Goal: Task Accomplishment & Management: Complete application form

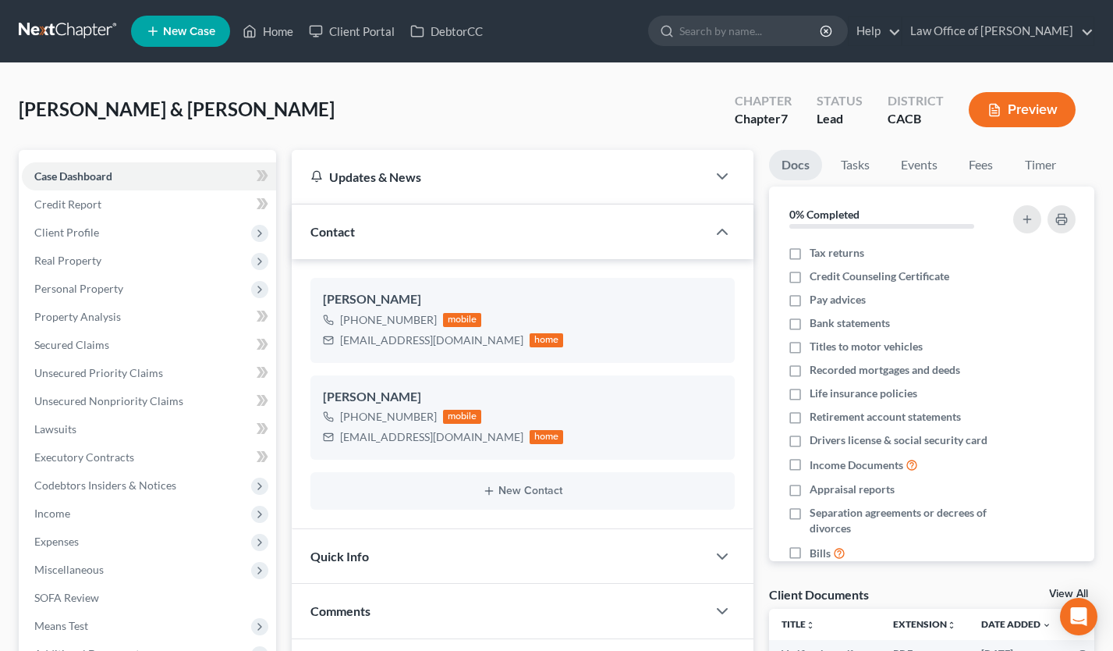
click at [58, 38] on link at bounding box center [69, 31] width 100 height 28
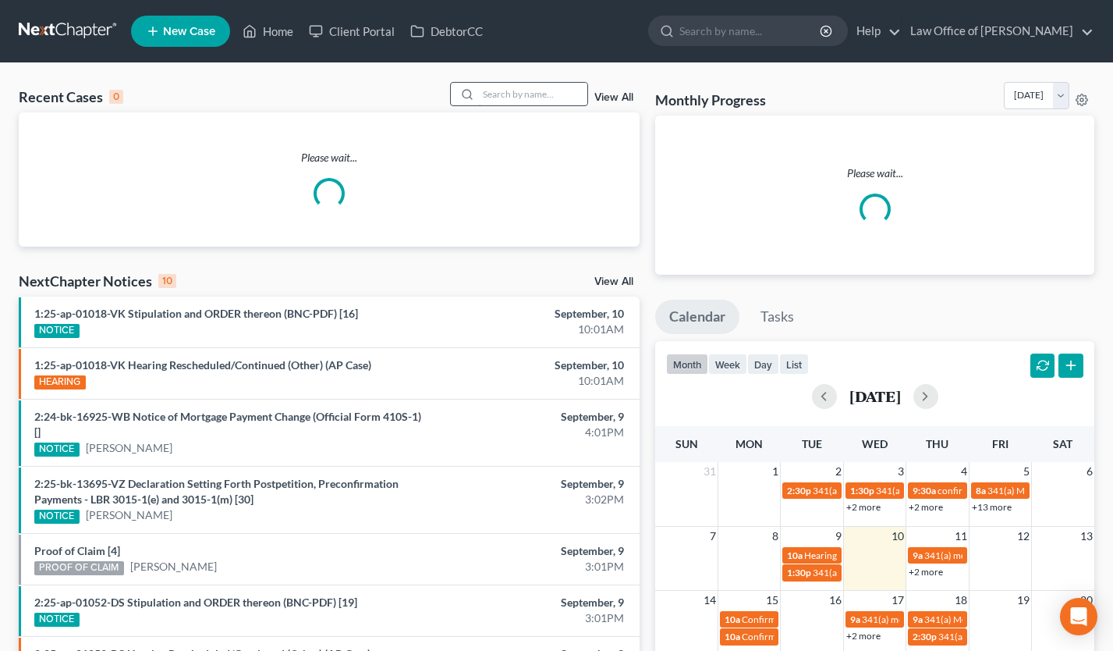
click at [507, 96] on input "search" at bounding box center [532, 94] width 109 height 23
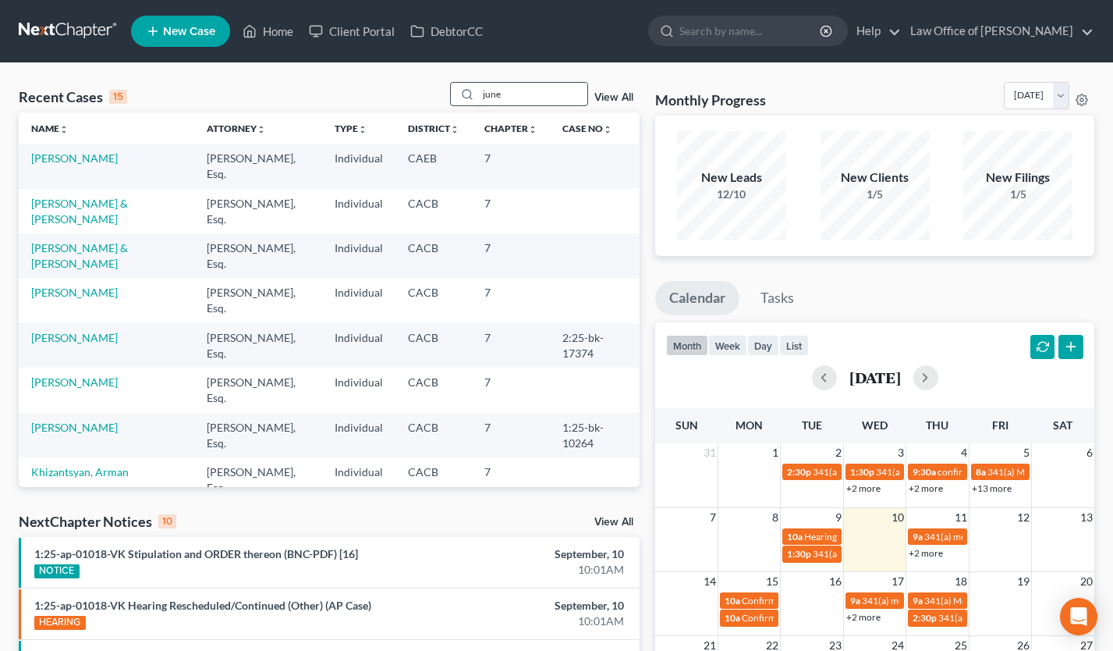
type input "june"
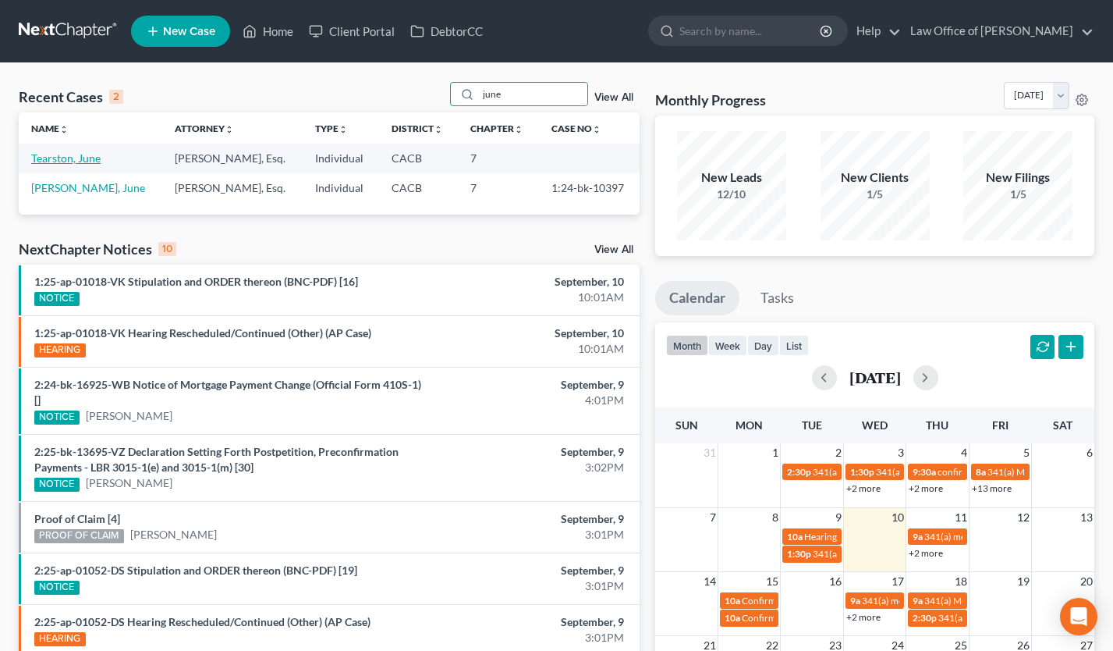
click at [56, 155] on link "Tearston, June" at bounding box center [65, 157] width 69 height 13
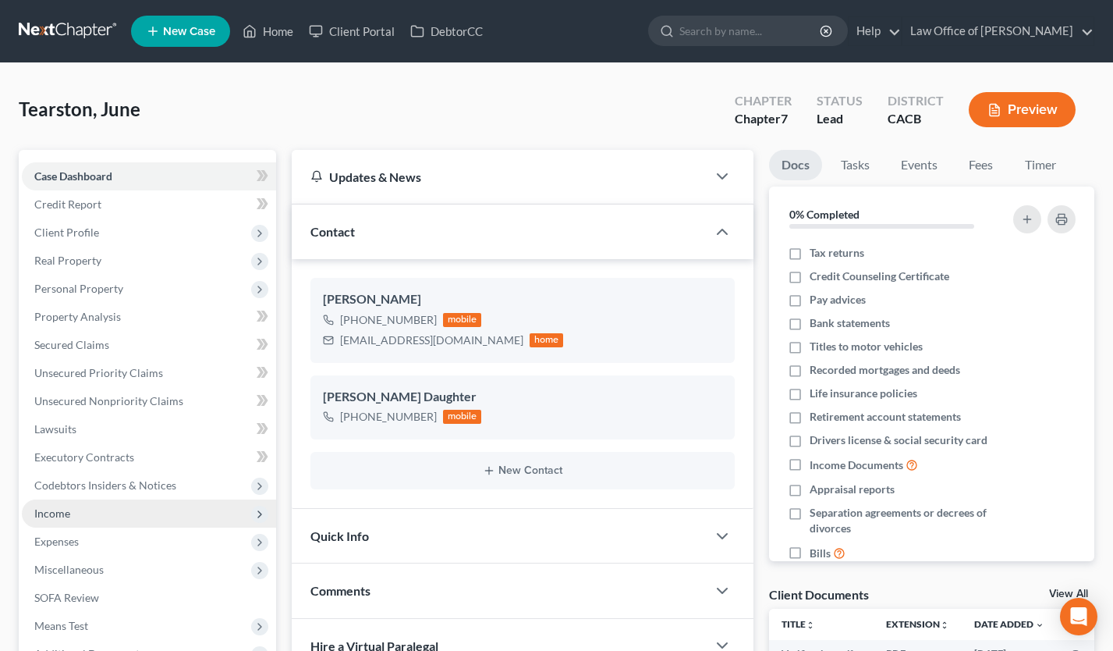
click at [96, 513] on span "Income" at bounding box center [149, 513] width 254 height 28
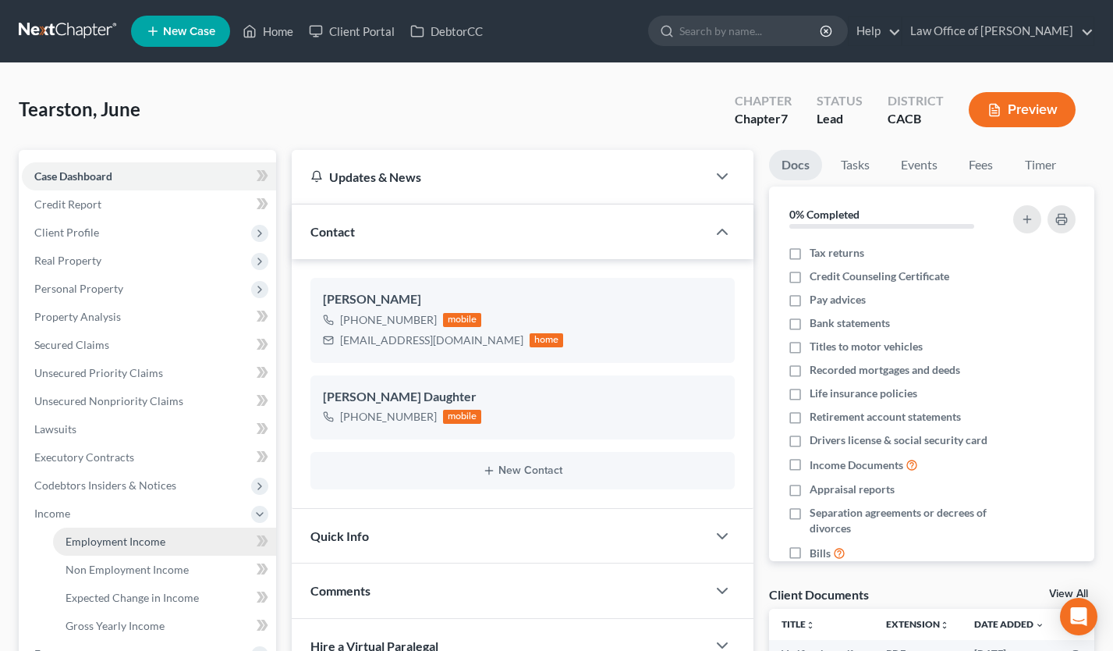
click at [120, 535] on span "Employment Income" at bounding box center [116, 540] width 100 height 13
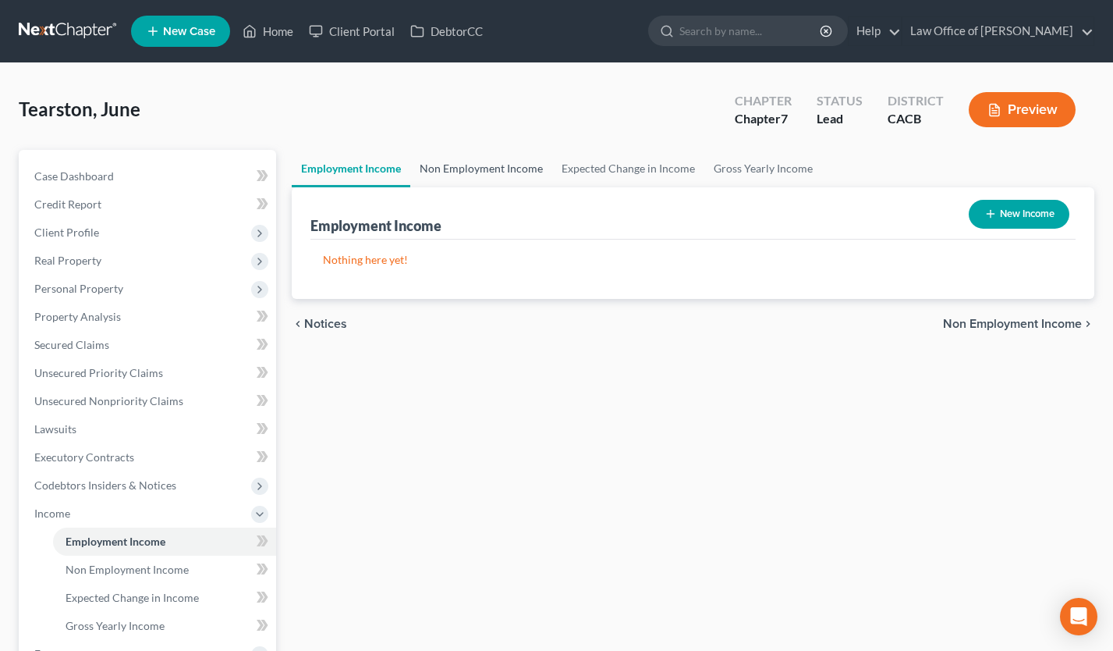
click at [462, 169] on link "Non Employment Income" at bounding box center [481, 168] width 142 height 37
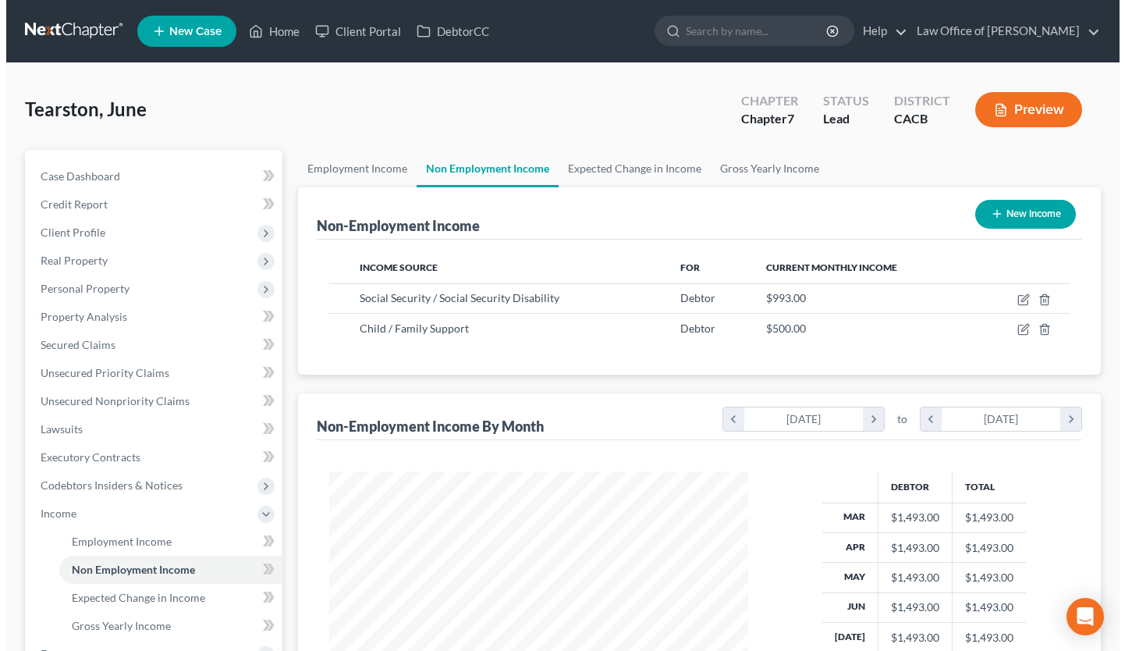
scroll to position [279, 450]
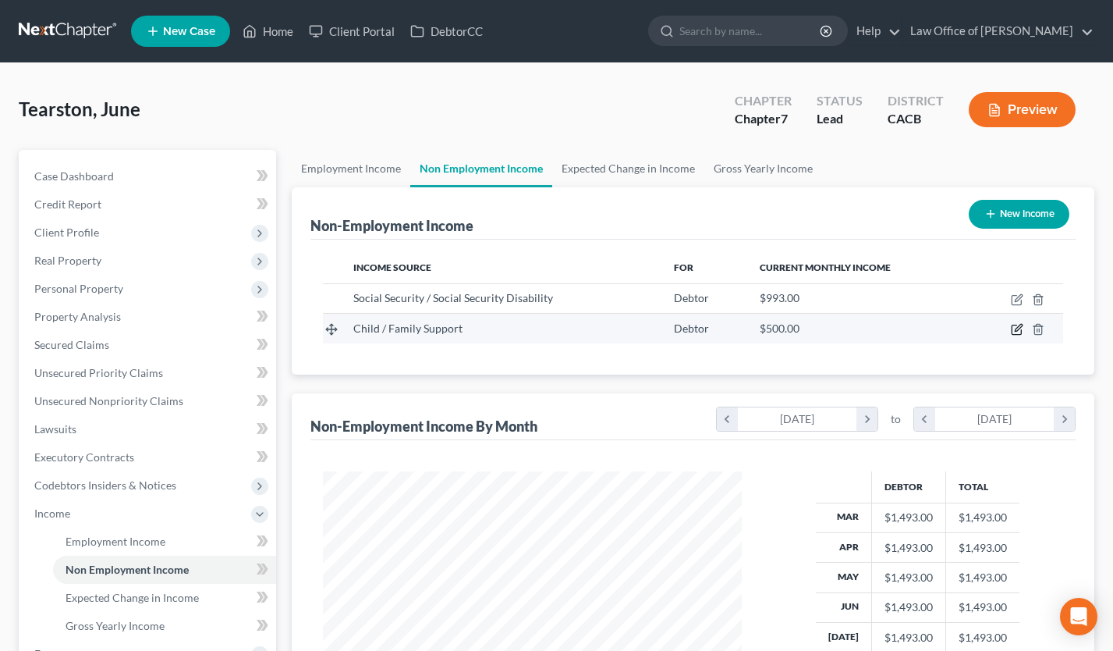
click at [1016, 324] on icon "button" at bounding box center [1017, 329] width 12 height 12
select select "7"
select select "0"
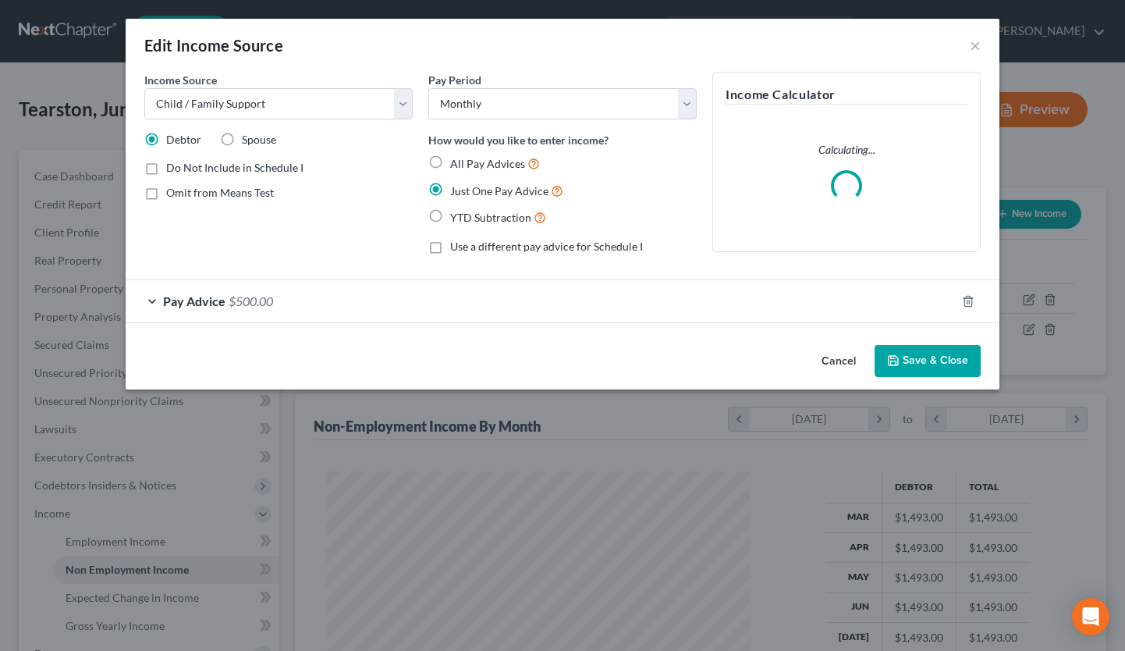
click at [828, 362] on button "Cancel" at bounding box center [838, 361] width 59 height 31
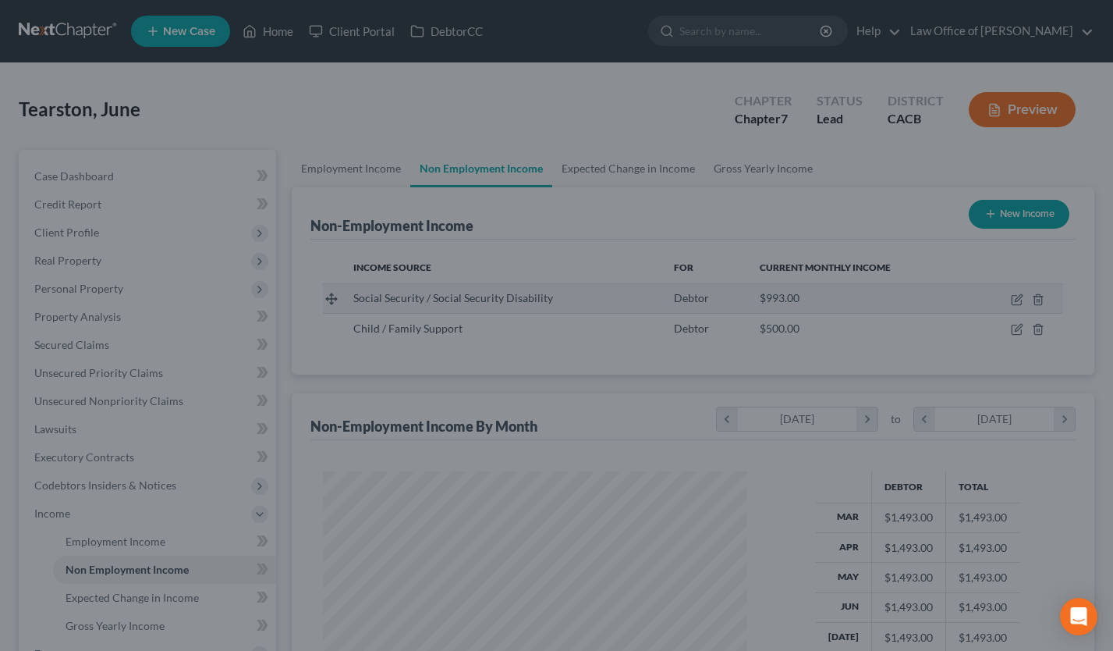
scroll to position [279, 450]
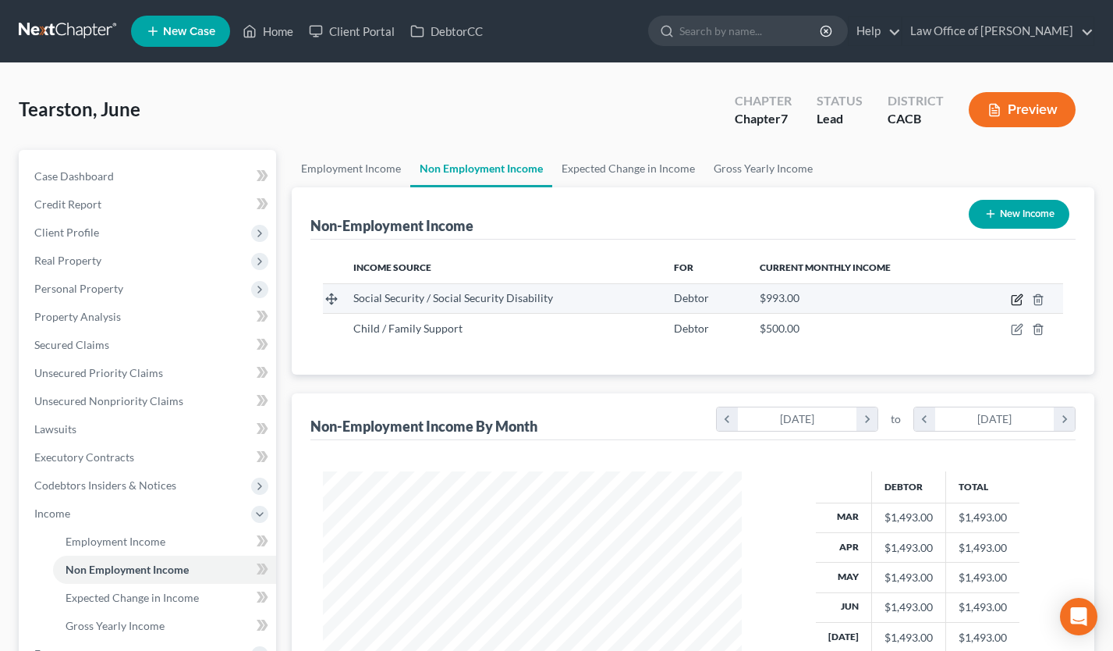
click at [1013, 296] on icon "button" at bounding box center [1016, 300] width 9 height 9
select select "4"
select select "0"
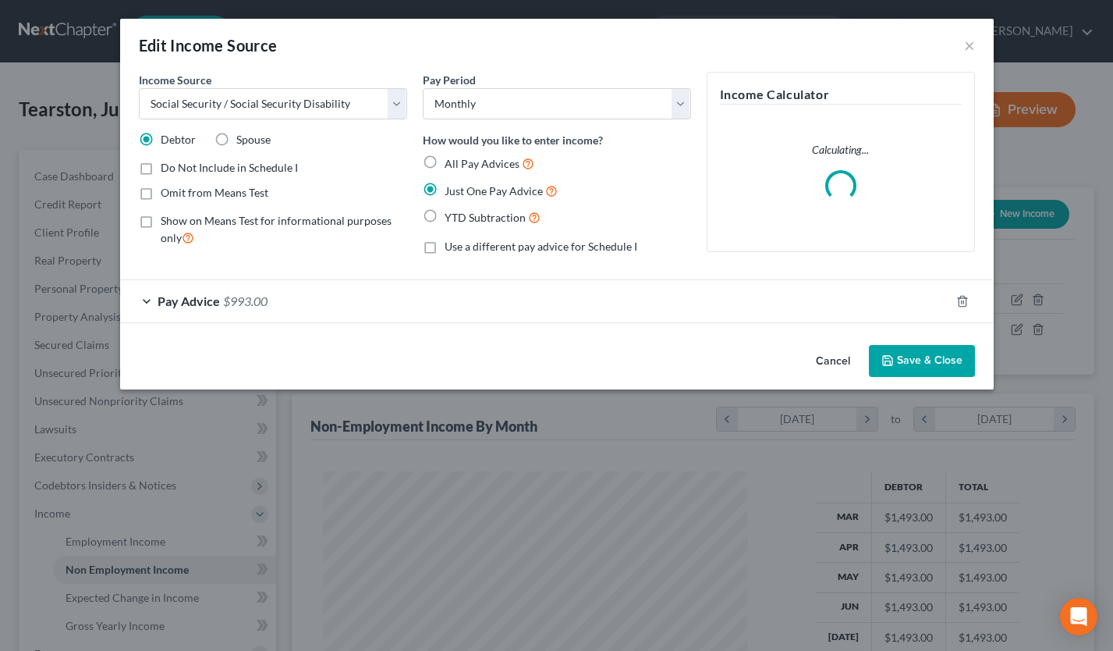
scroll to position [279, 456]
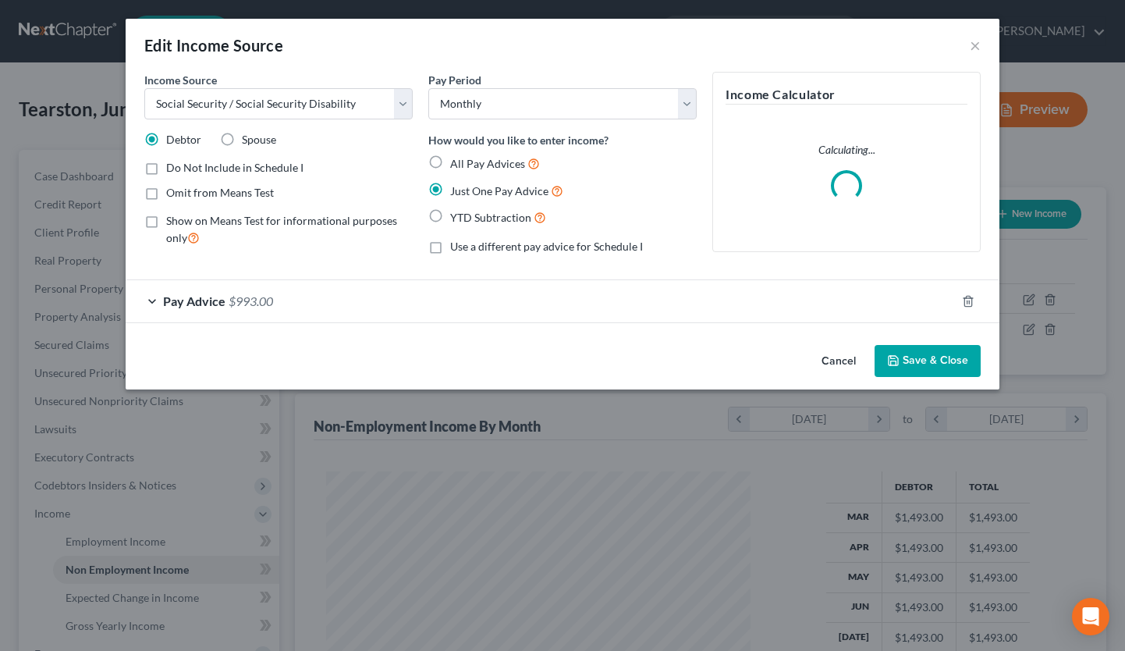
click at [832, 367] on button "Cancel" at bounding box center [838, 361] width 59 height 31
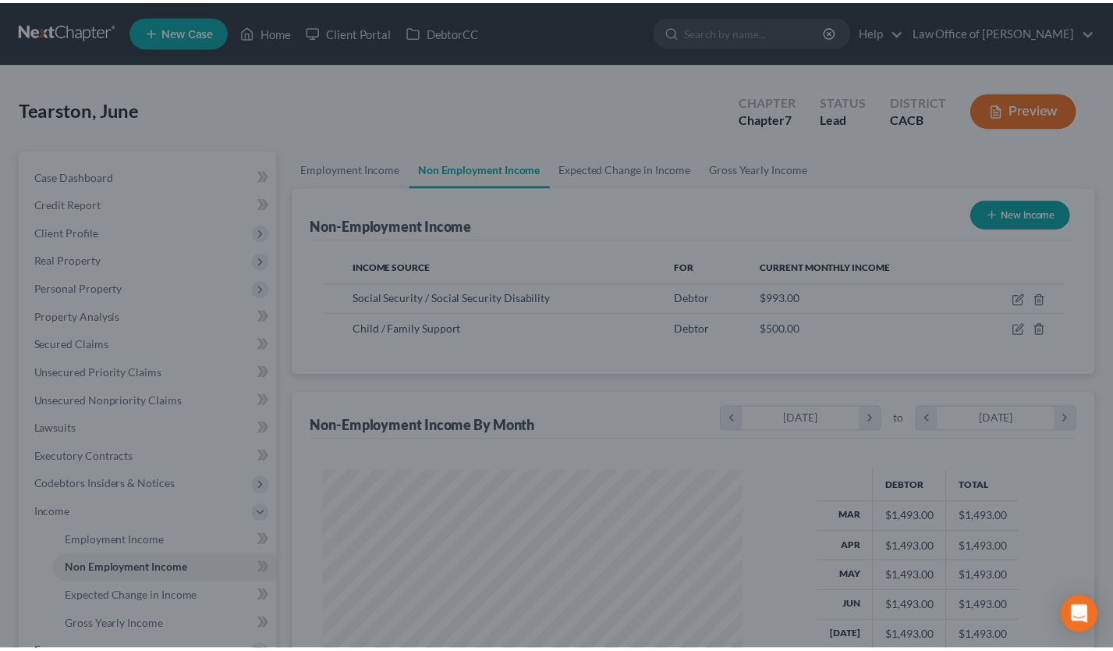
scroll to position [779920, 779750]
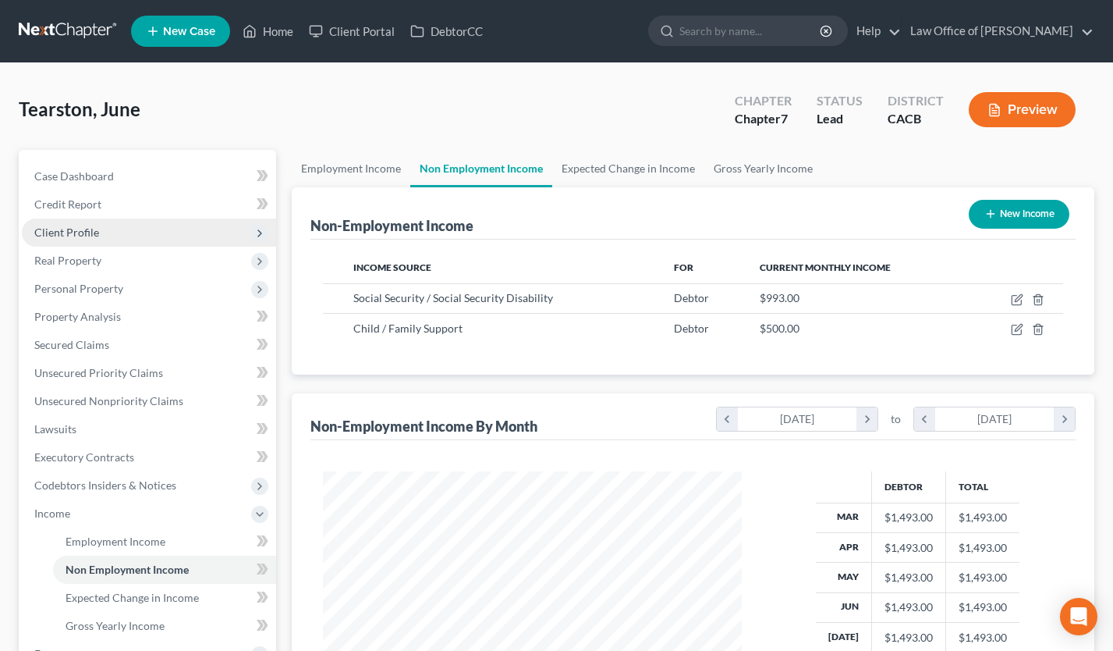
click at [83, 229] on span "Client Profile" at bounding box center [66, 231] width 65 height 13
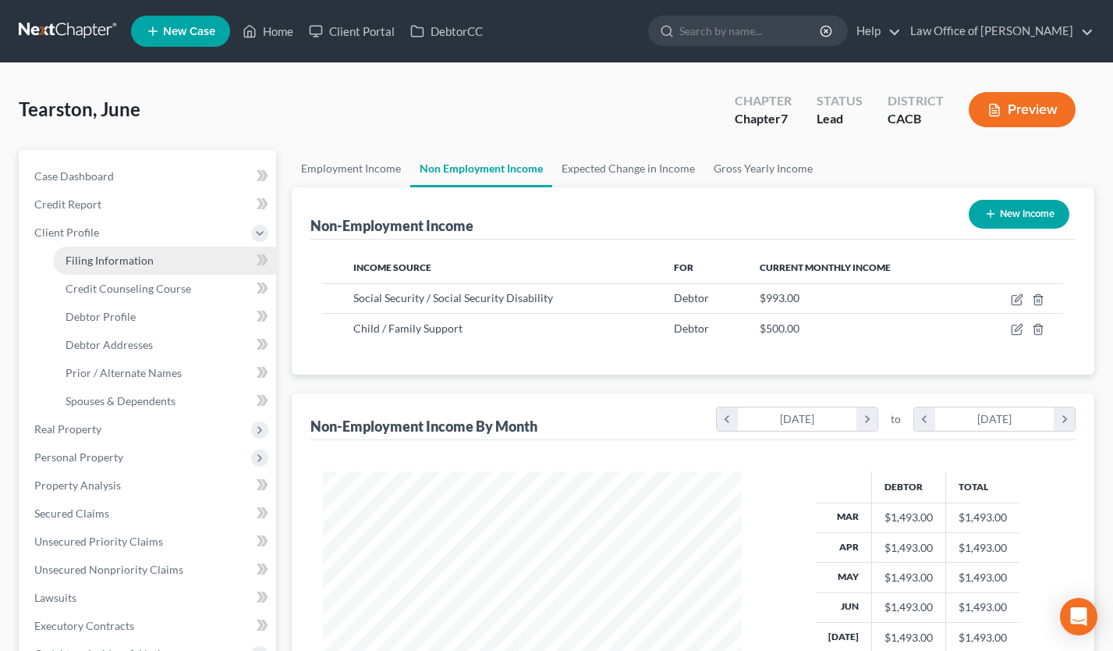
click at [110, 262] on span "Filing Information" at bounding box center [110, 260] width 88 height 13
select select "1"
select select "0"
select select "4"
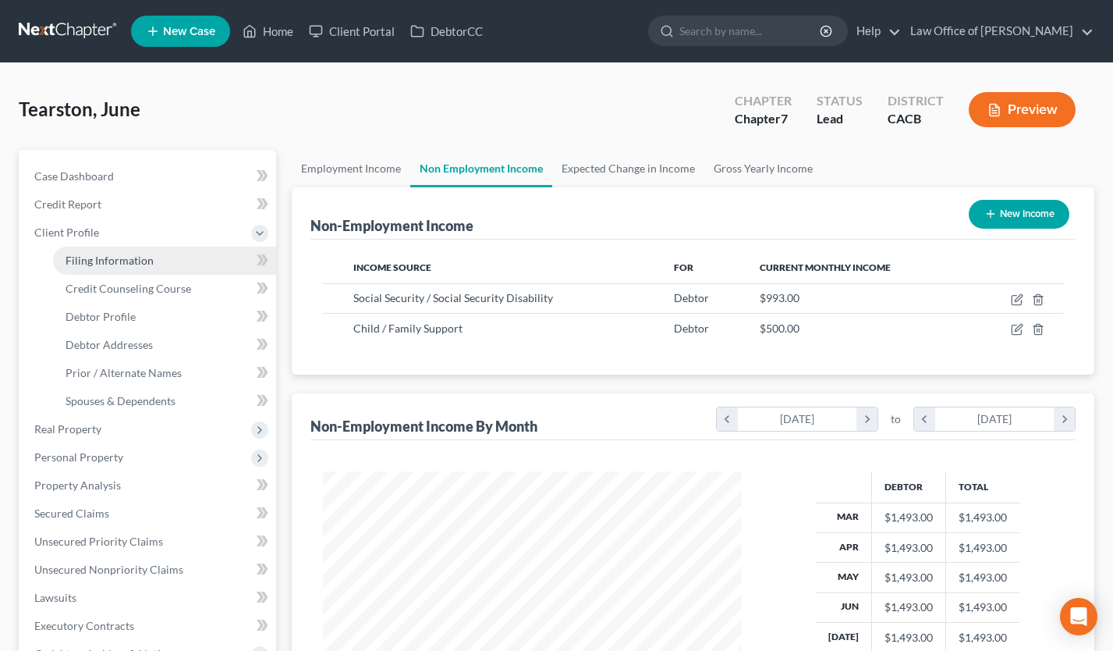
select select "0"
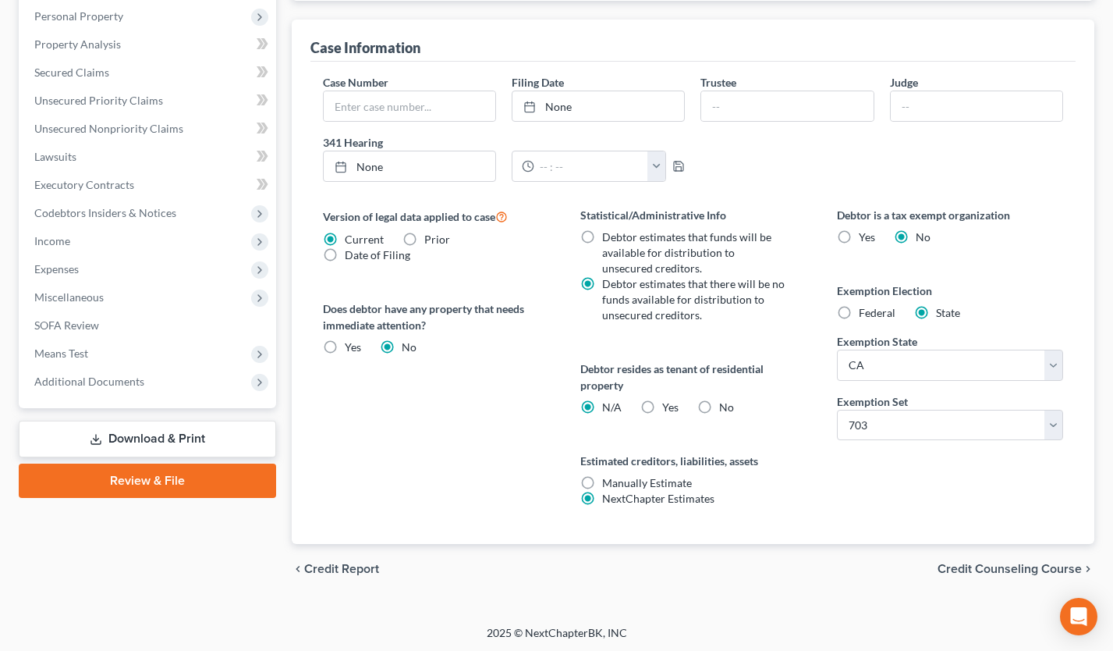
scroll to position [442, 0]
click at [662, 404] on label "Yes Yes" at bounding box center [670, 406] width 16 height 16
click at [669, 404] on input "Yes Yes" at bounding box center [674, 403] width 10 height 10
radio input "true"
radio input "false"
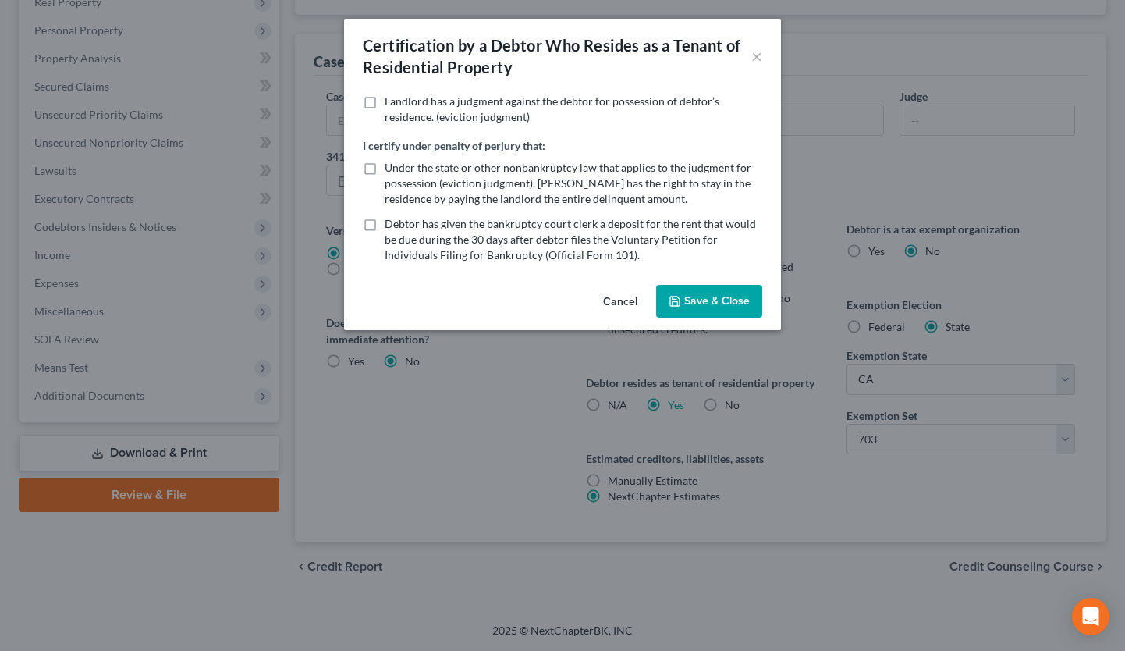
click at [729, 309] on button "Save & Close" at bounding box center [709, 301] width 106 height 33
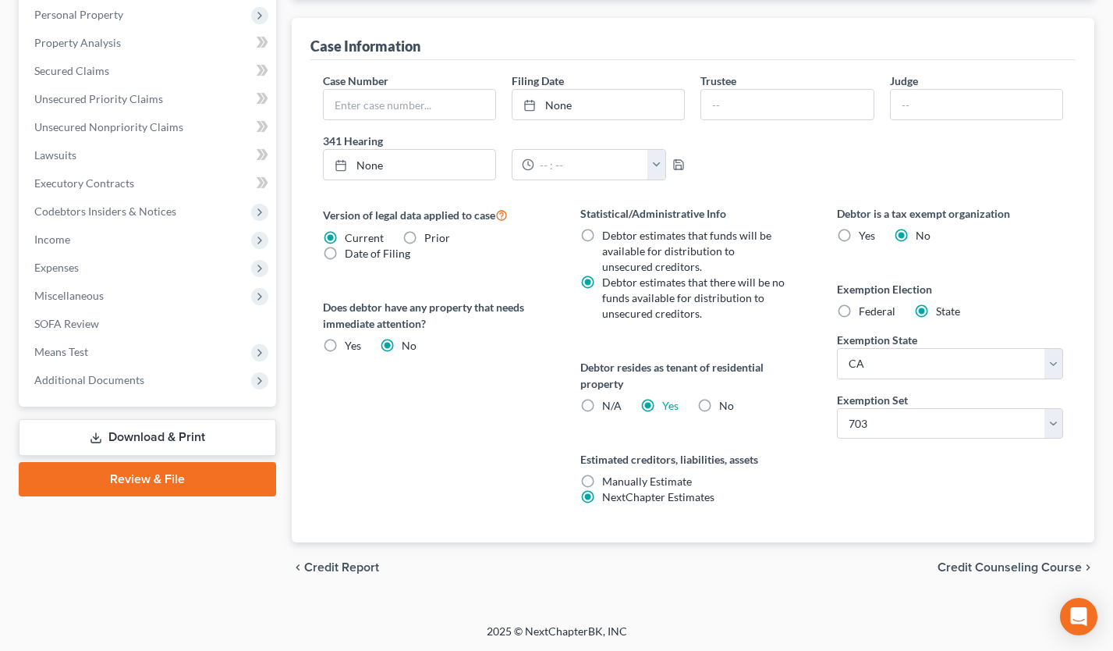
click at [183, 441] on link "Download & Print" at bounding box center [147, 437] width 257 height 37
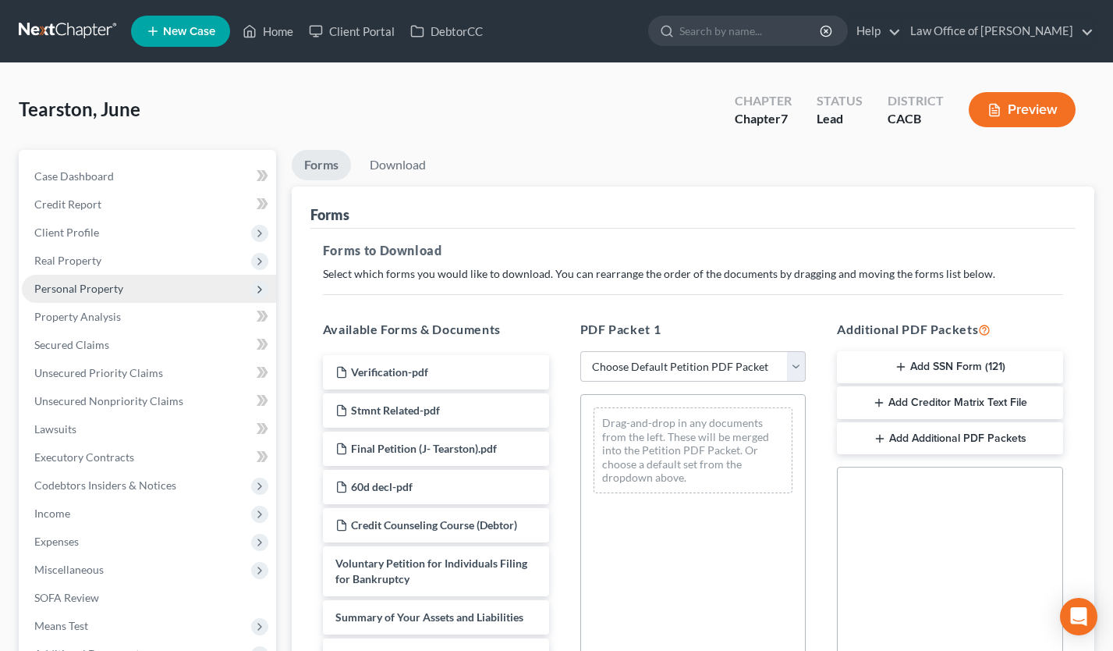
click at [111, 290] on span "Personal Property" at bounding box center [78, 288] width 89 height 13
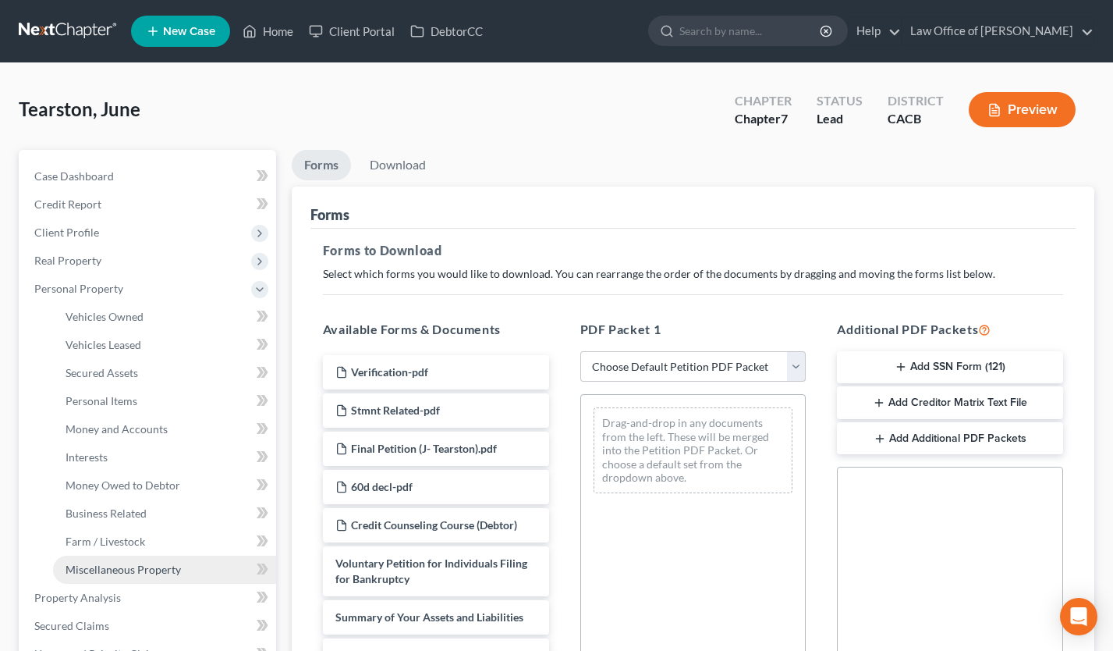
click at [122, 570] on span "Miscellaneous Property" at bounding box center [123, 569] width 115 height 13
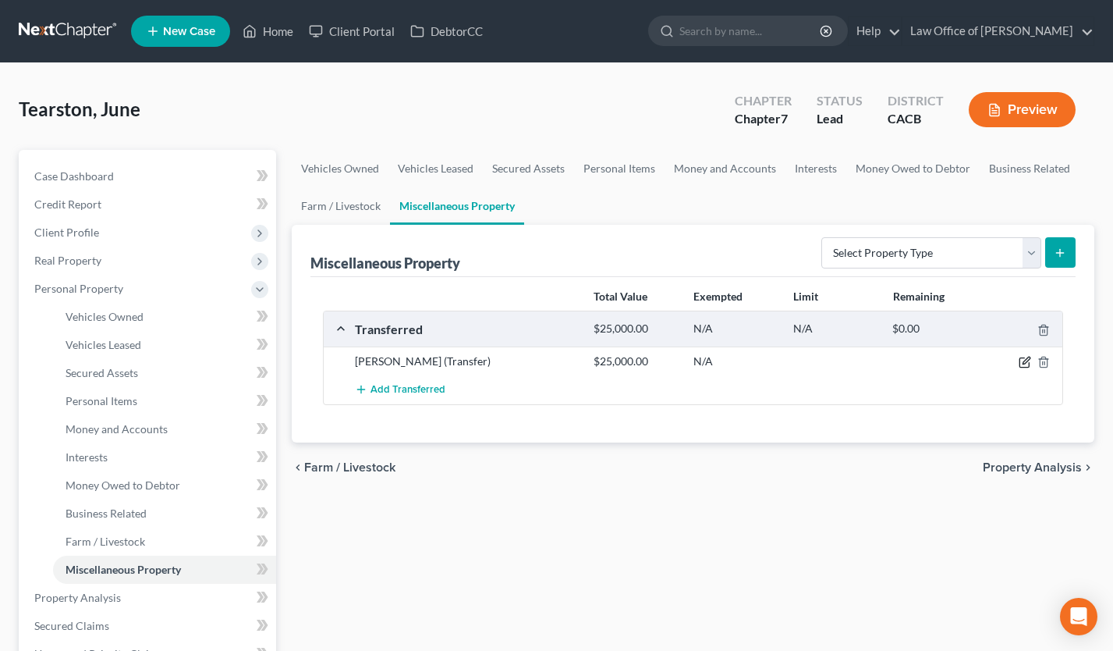
click at [1024, 361] on icon "button" at bounding box center [1025, 362] width 12 height 12
select select "Ordinary (within 2 years)"
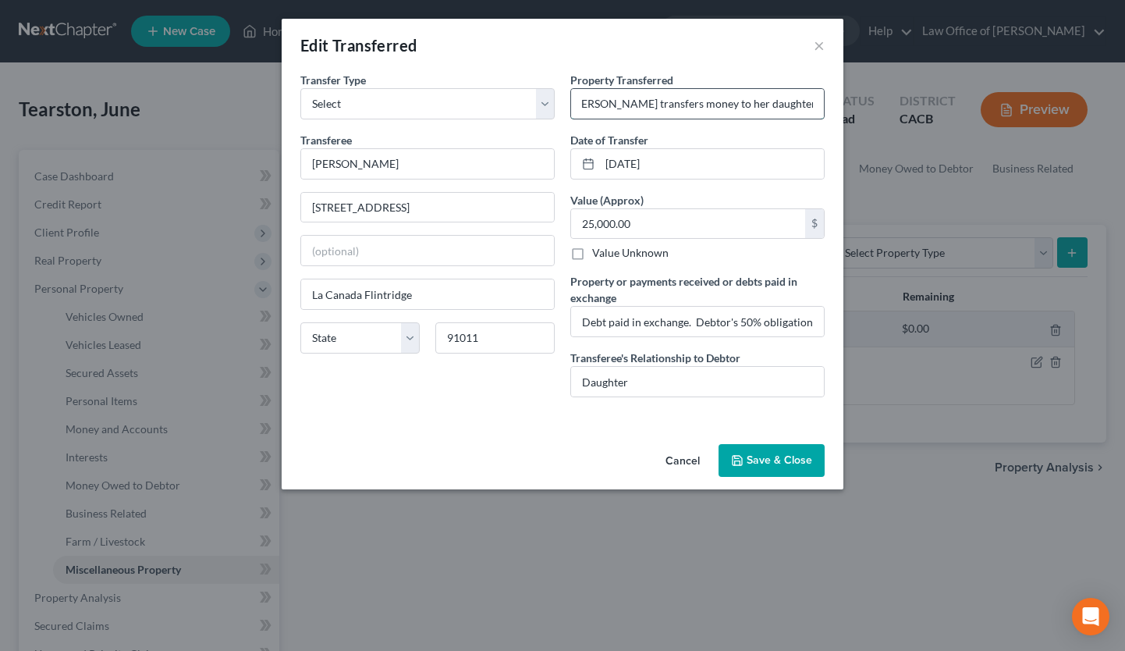
scroll to position [0, 682]
drag, startPoint x: 655, startPoint y: 105, endPoint x: 823, endPoint y: 105, distance: 167.7
click at [823, 105] on input "See SOFA # 7. Debtor and her daughter reside in the same rental unit. Debtor sh…" at bounding box center [697, 104] width 253 height 30
click at [708, 318] on input "Debt paid in exchange. Debtor's 50% obligation is paid and satisfied. Debtor's …" at bounding box center [697, 322] width 253 height 30
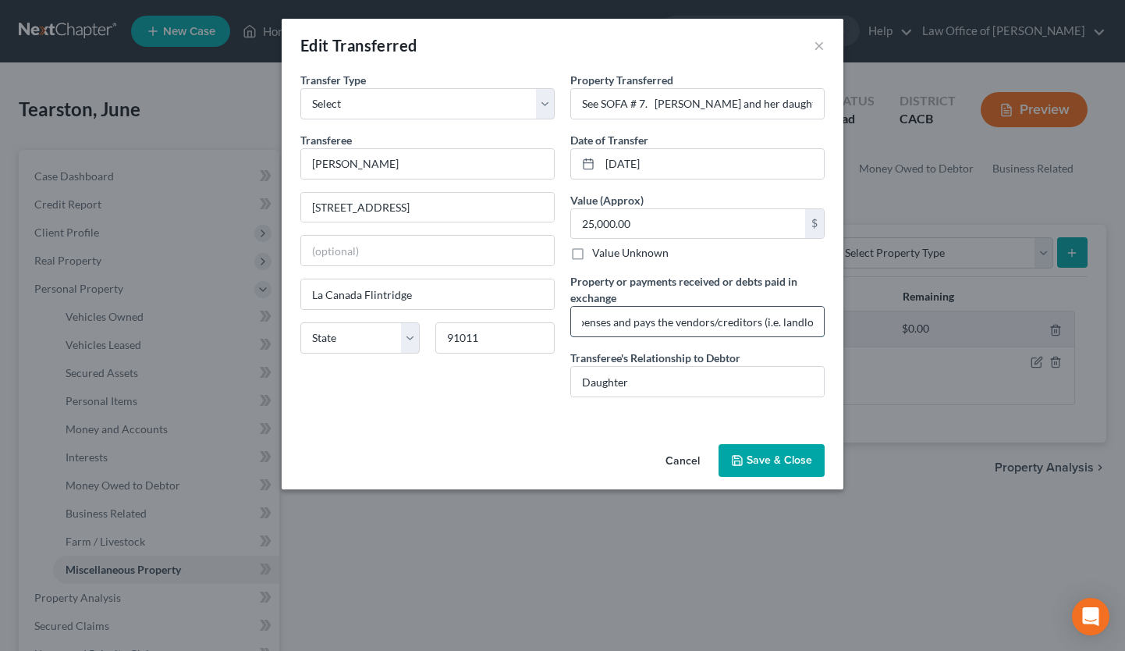
drag, startPoint x: 774, startPoint y: 325, endPoint x: 808, endPoint y: 325, distance: 34.3
click at [808, 325] on input "Debt paid in exchange. Debtor's 50% obligation is paid and satisfied. Debtor's …" at bounding box center [697, 322] width 253 height 30
click at [788, 323] on input "Debt paid in exchange. Debtor's 50% obligation is paid and satisfied. Debtor's …" at bounding box center [697, 322] width 253 height 30
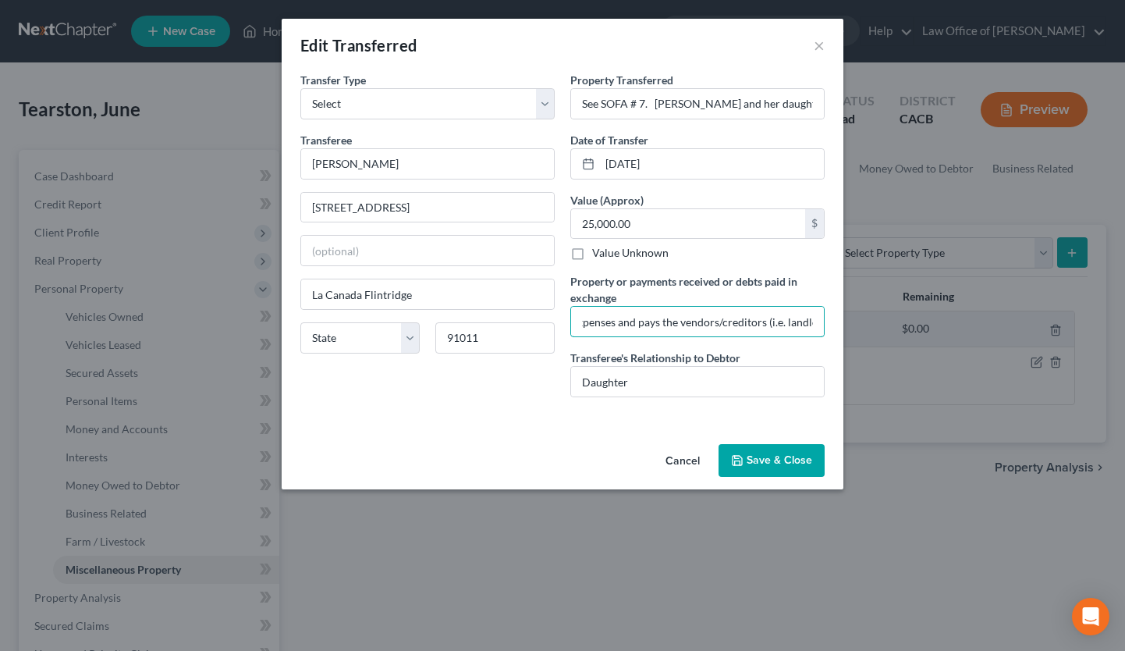
type input "Debt paid in exchange. Debtor's 50% obligation is paid and satisfied. Debtor's …"
click at [798, 461] on button "Save & Close" at bounding box center [772, 460] width 106 height 33
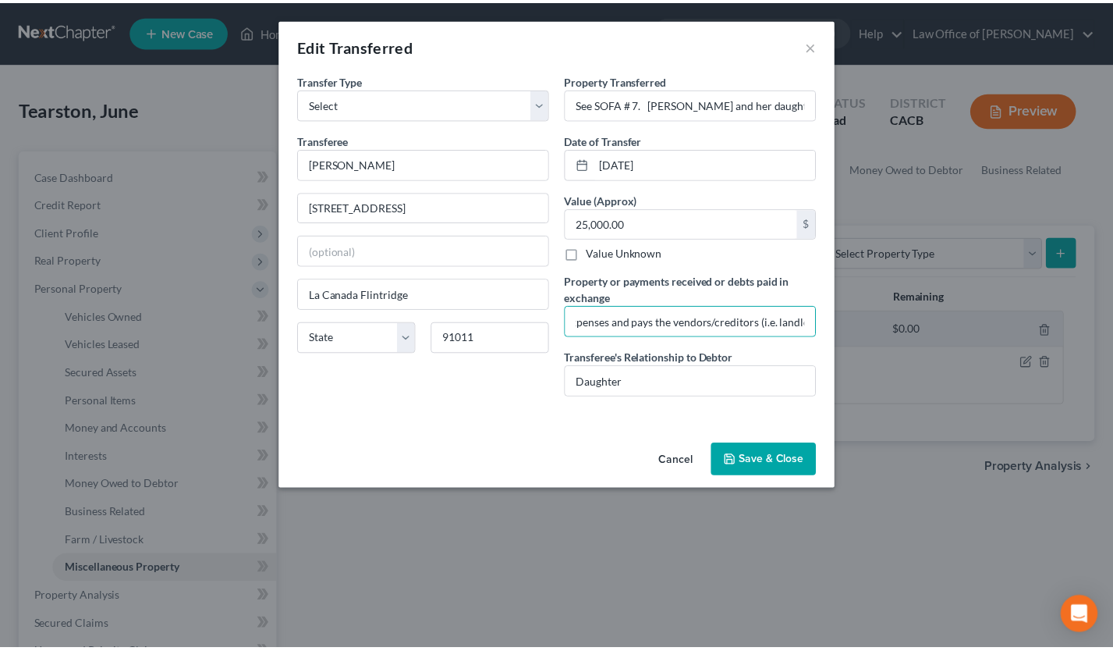
scroll to position [0, 0]
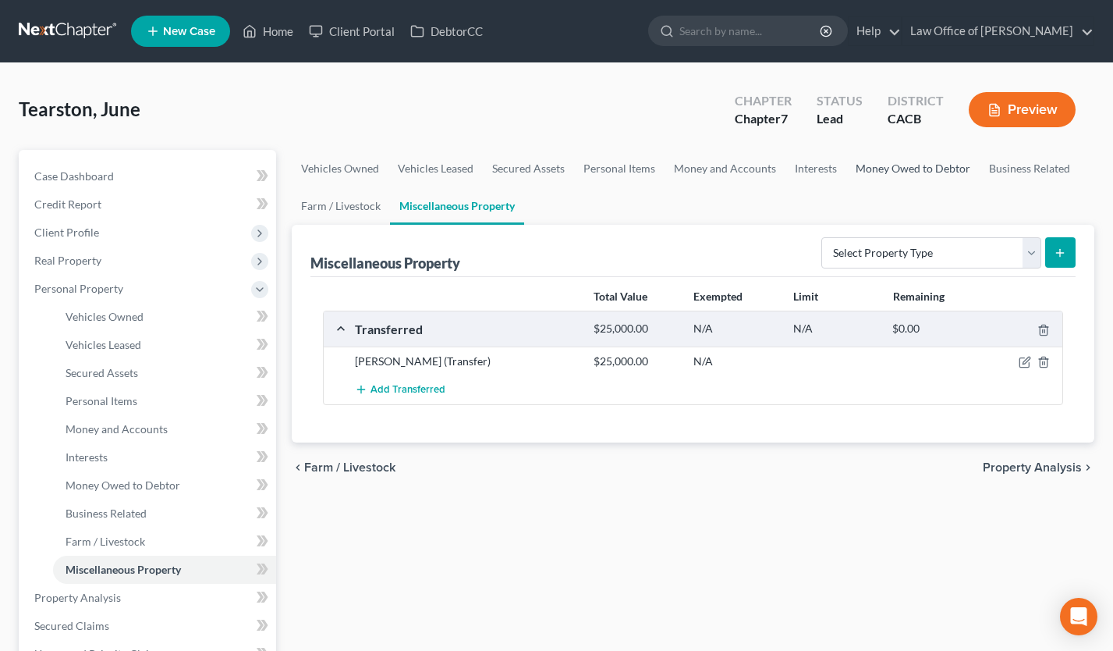
click at [903, 166] on link "Money Owed to Debtor" at bounding box center [913, 168] width 133 height 37
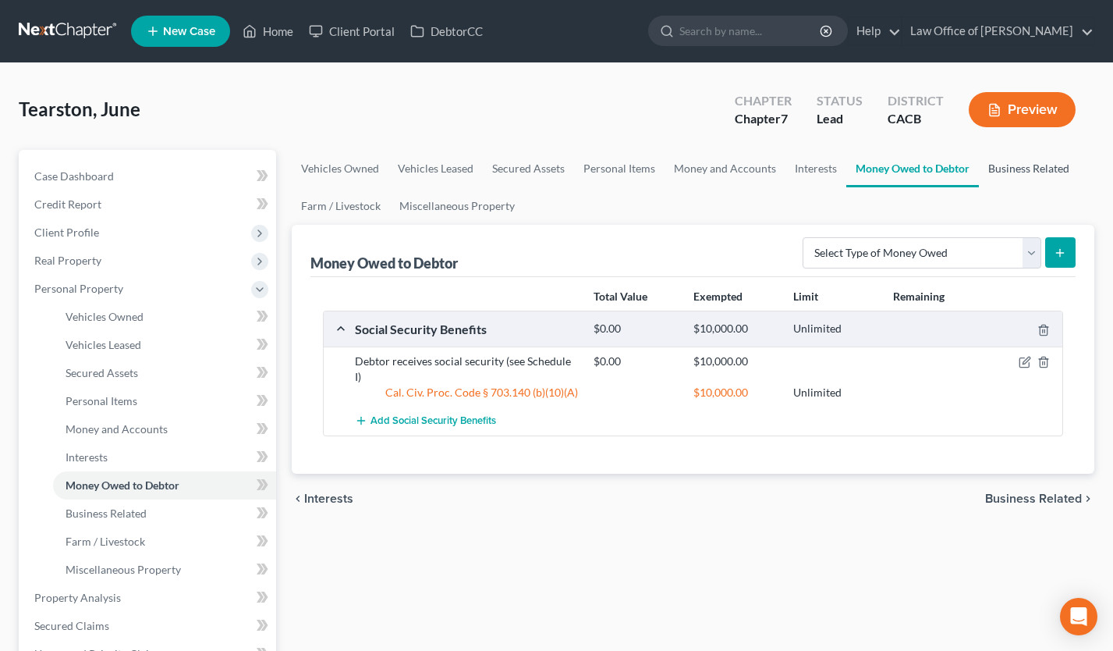
click at [1014, 173] on link "Business Related" at bounding box center [1029, 168] width 100 height 37
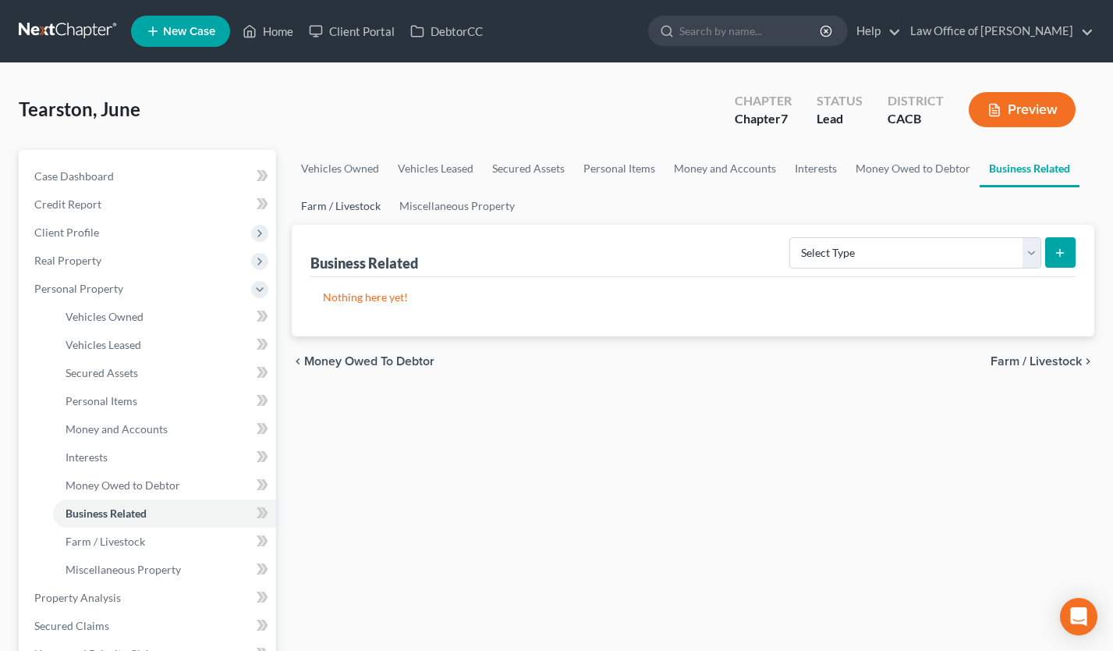
click at [360, 209] on link "Farm / Livestock" at bounding box center [341, 205] width 98 height 37
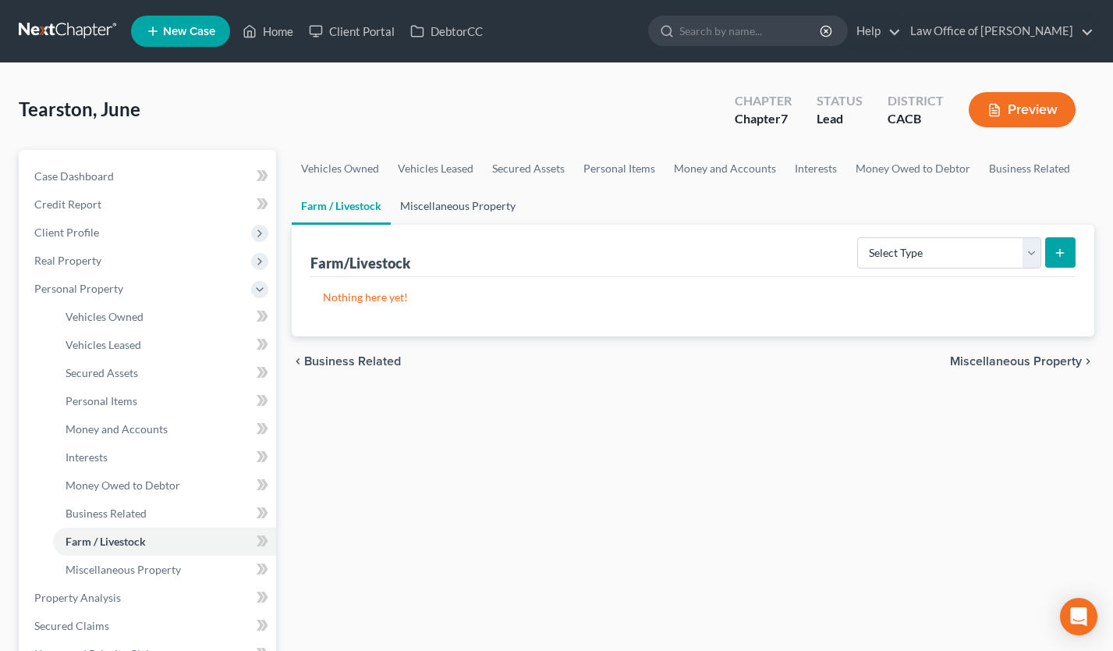
click at [445, 207] on link "Miscellaneous Property" at bounding box center [458, 205] width 134 height 37
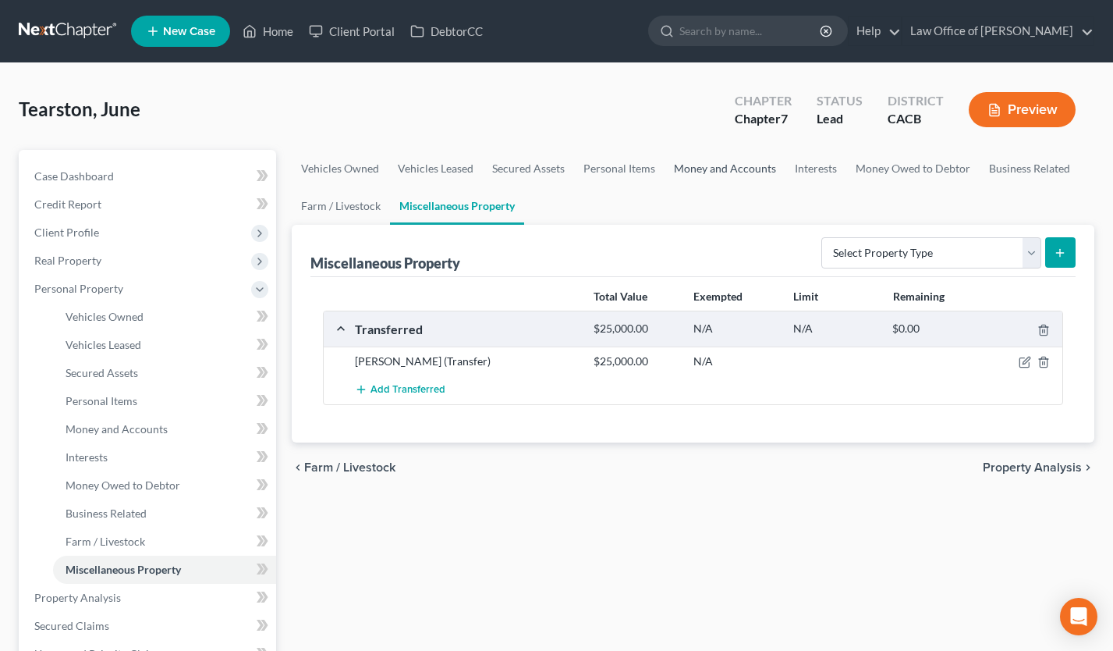
click at [708, 164] on link "Money and Accounts" at bounding box center [725, 168] width 121 height 37
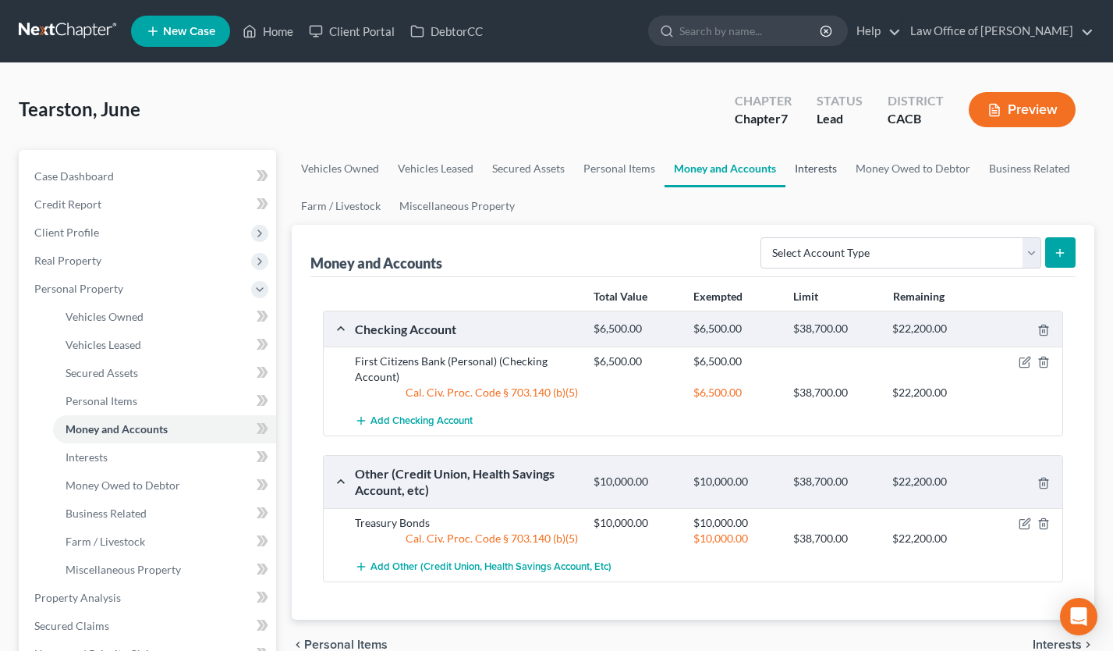
click at [825, 168] on link "Interests" at bounding box center [816, 168] width 61 height 37
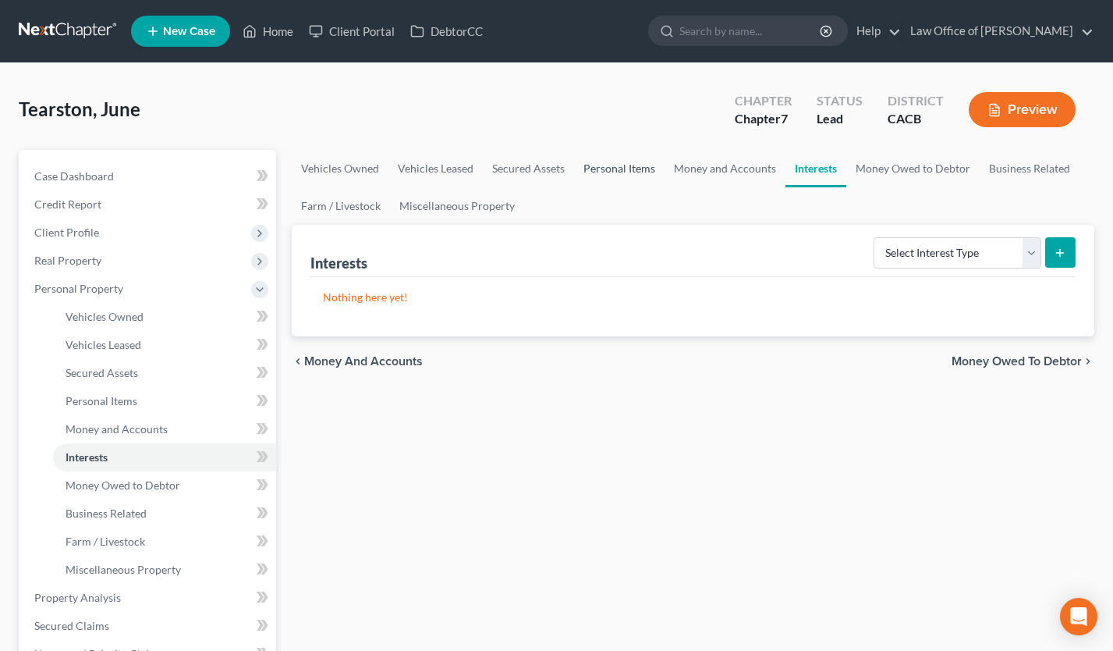
click at [605, 168] on link "Personal Items" at bounding box center [619, 168] width 91 height 37
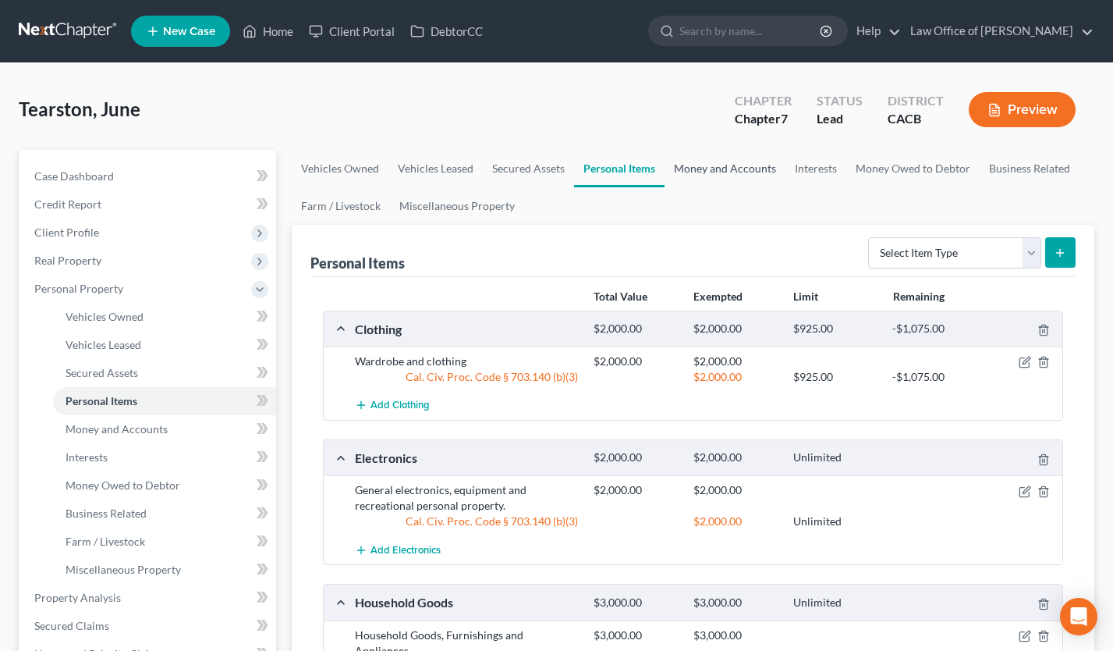
click at [715, 168] on link "Money and Accounts" at bounding box center [725, 168] width 121 height 37
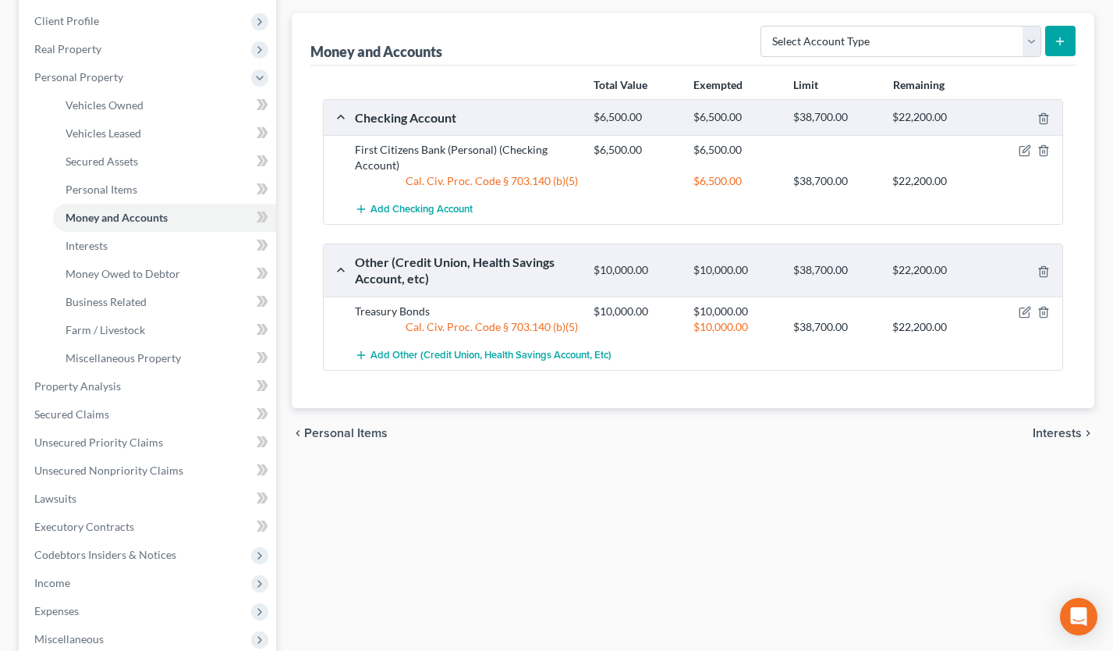
scroll to position [458, 0]
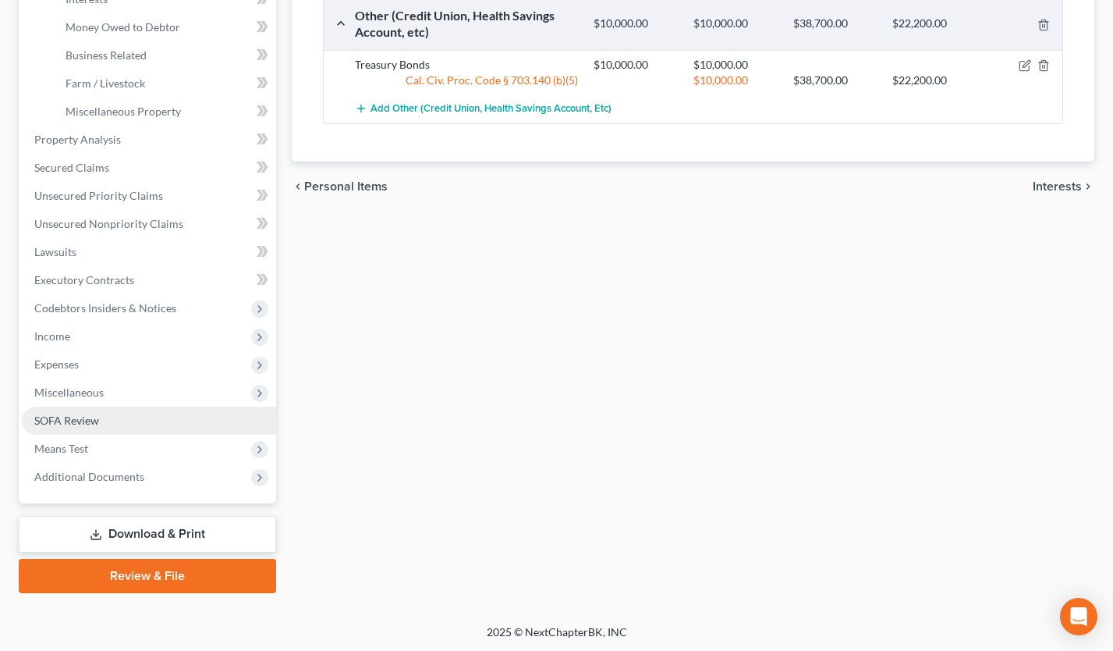
click at [147, 428] on link "SOFA Review" at bounding box center [149, 420] width 254 height 28
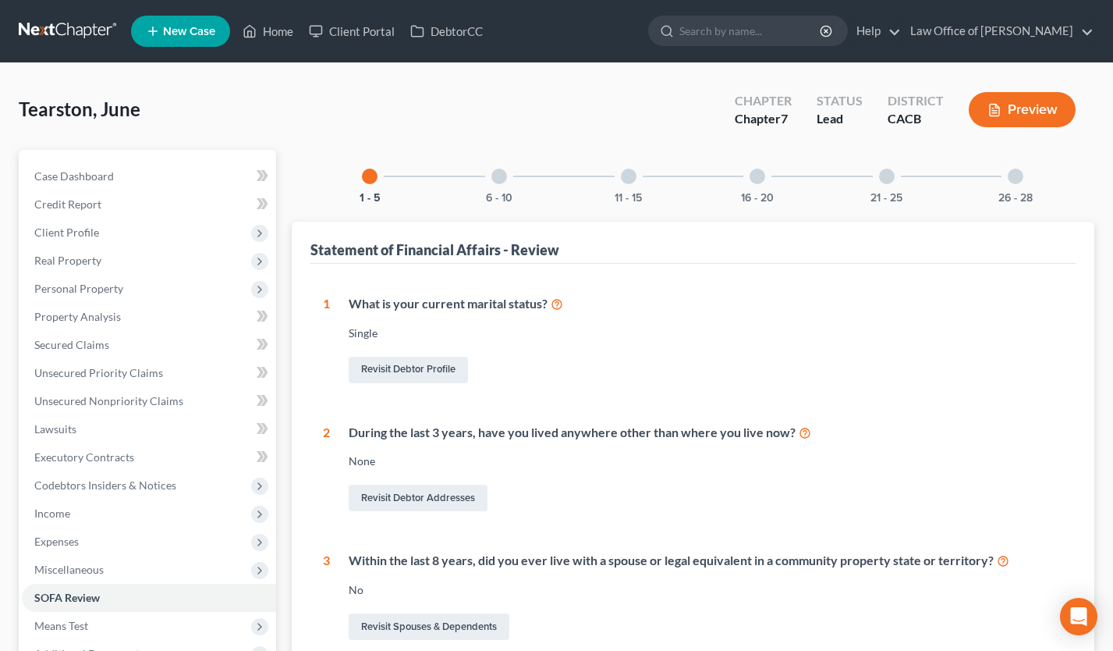
click at [1021, 182] on div "26 - 28" at bounding box center [1015, 176] width 53 height 53
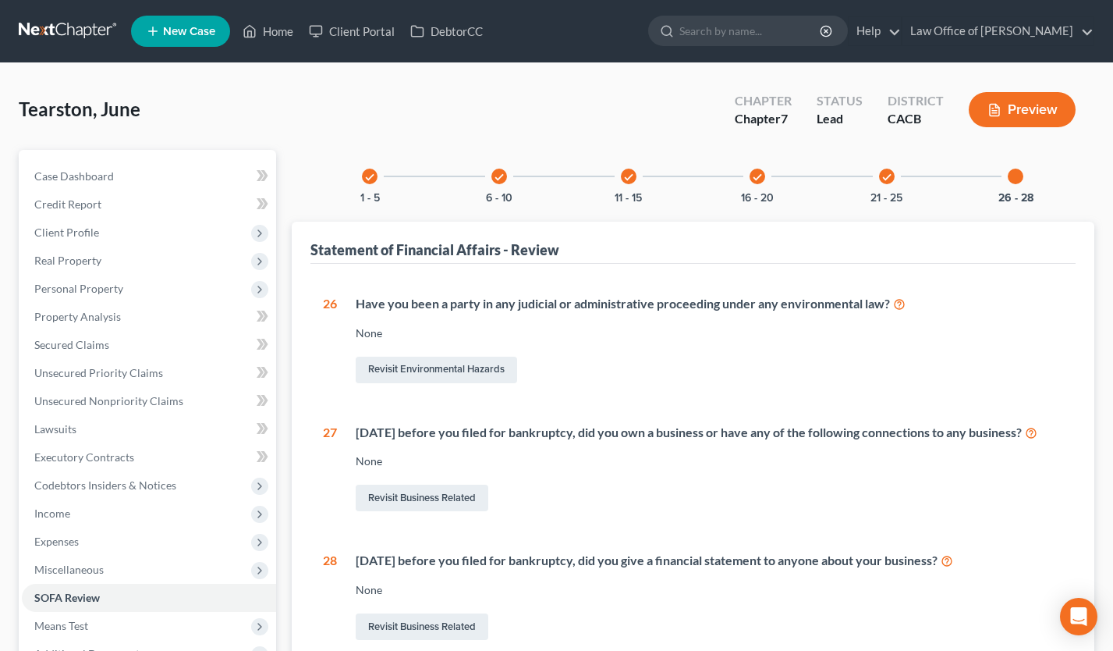
click at [892, 181] on icon "check" at bounding box center [887, 177] width 11 height 11
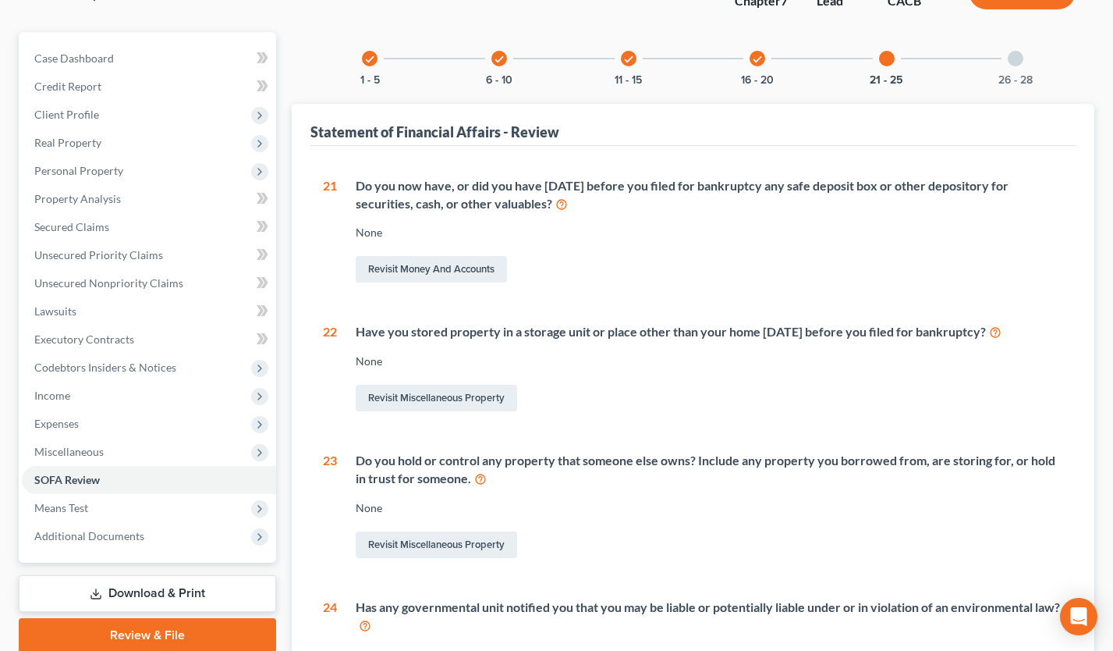
scroll to position [3, 0]
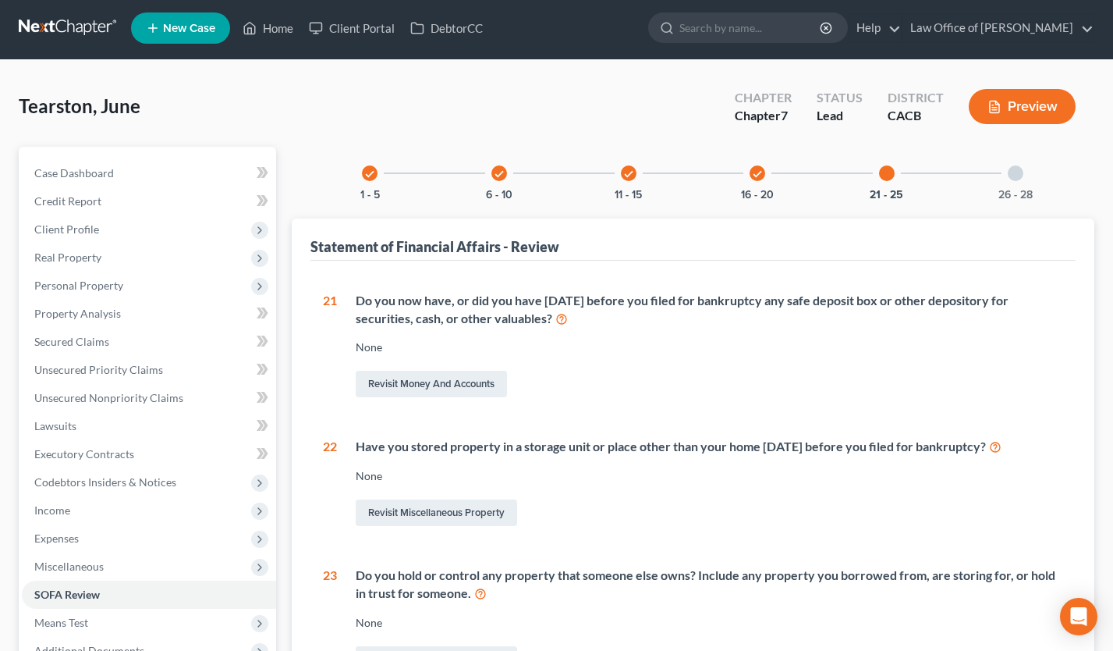
click at [764, 172] on div "check" at bounding box center [758, 173] width 16 height 16
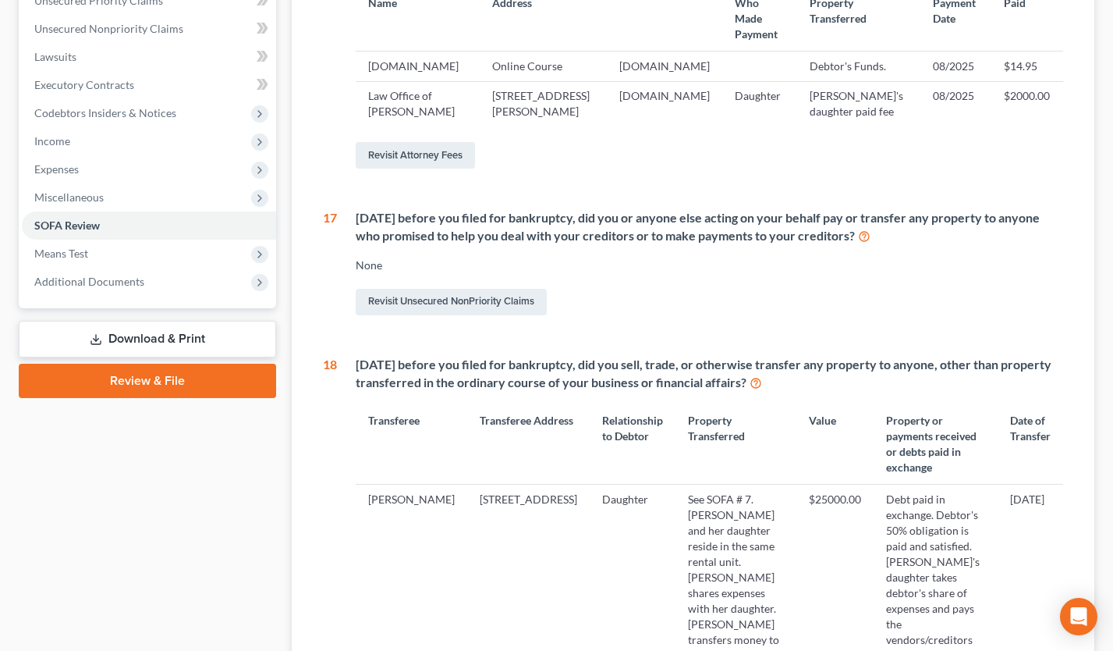
scroll to position [72, 0]
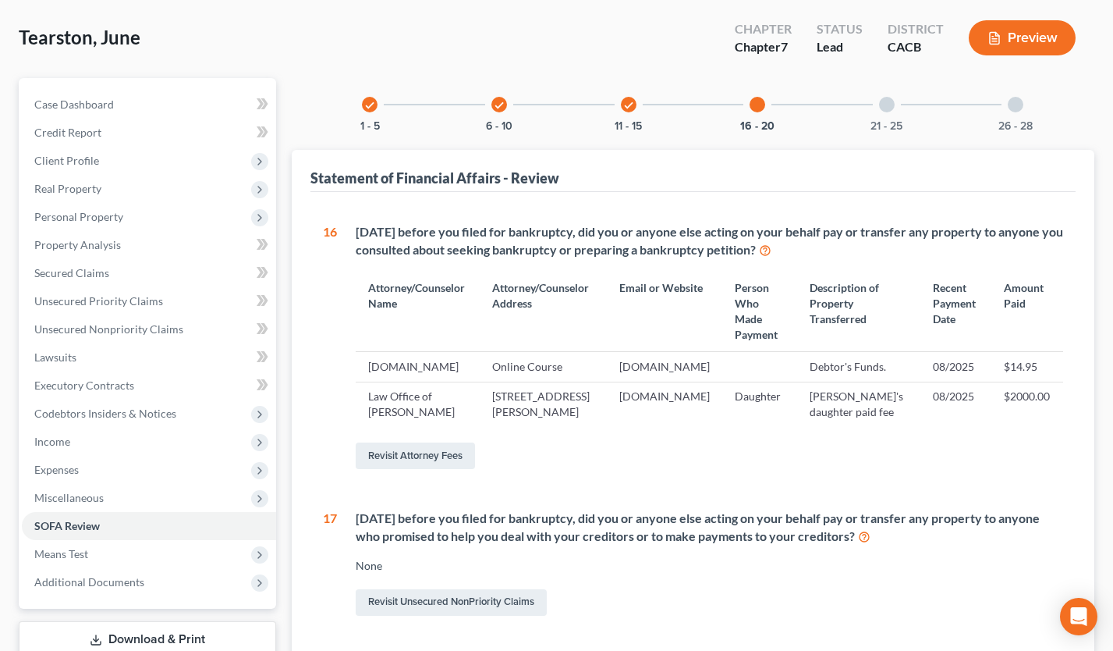
click at [632, 105] on icon "check" at bounding box center [628, 105] width 11 height 11
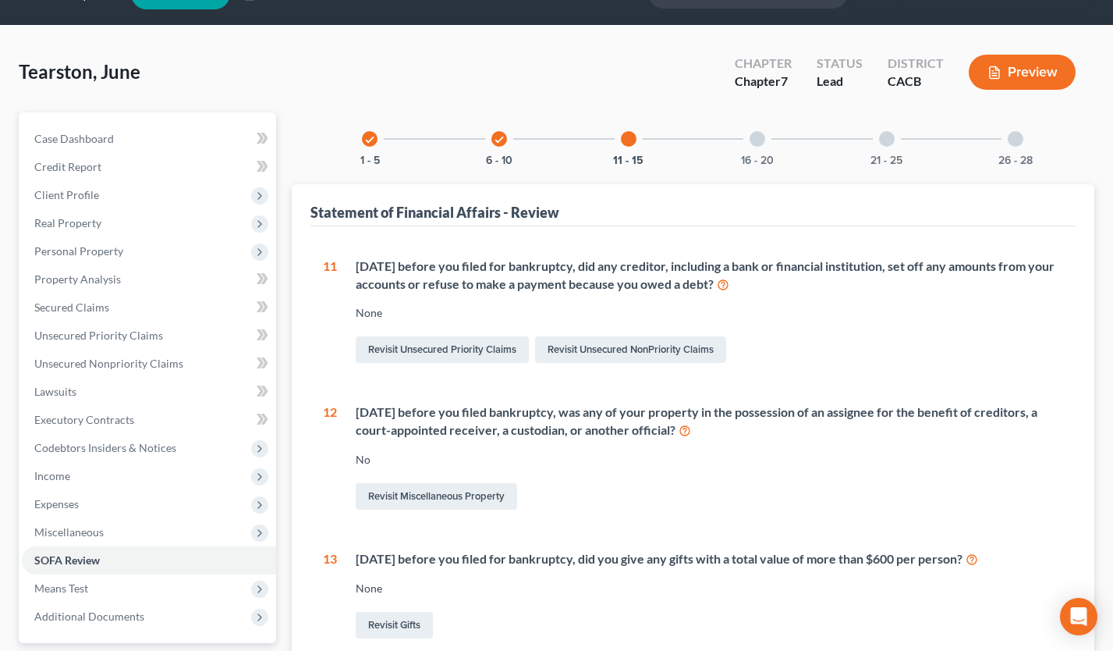
scroll to position [0, 0]
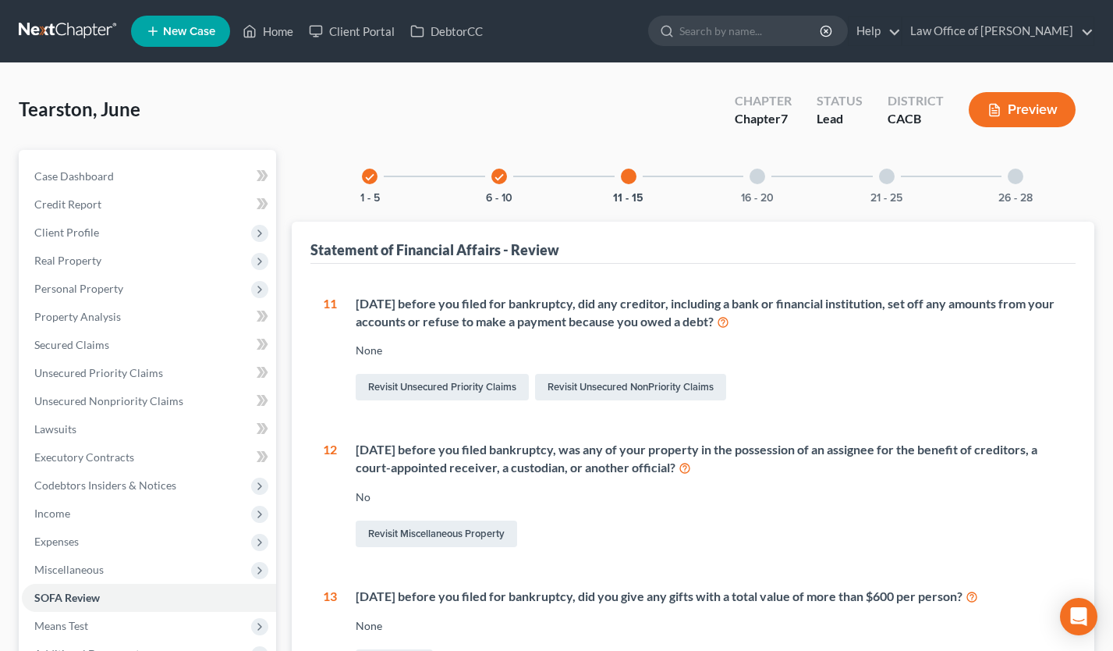
click at [491, 172] on div "check 6 - 10" at bounding box center [499, 176] width 53 height 53
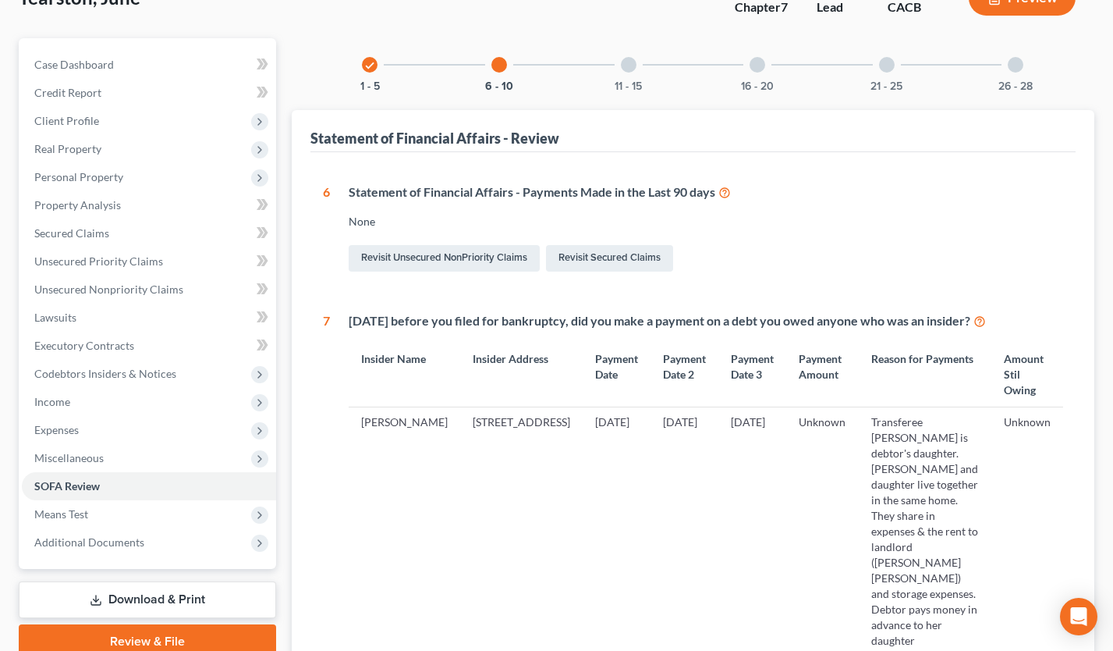
scroll to position [373, 0]
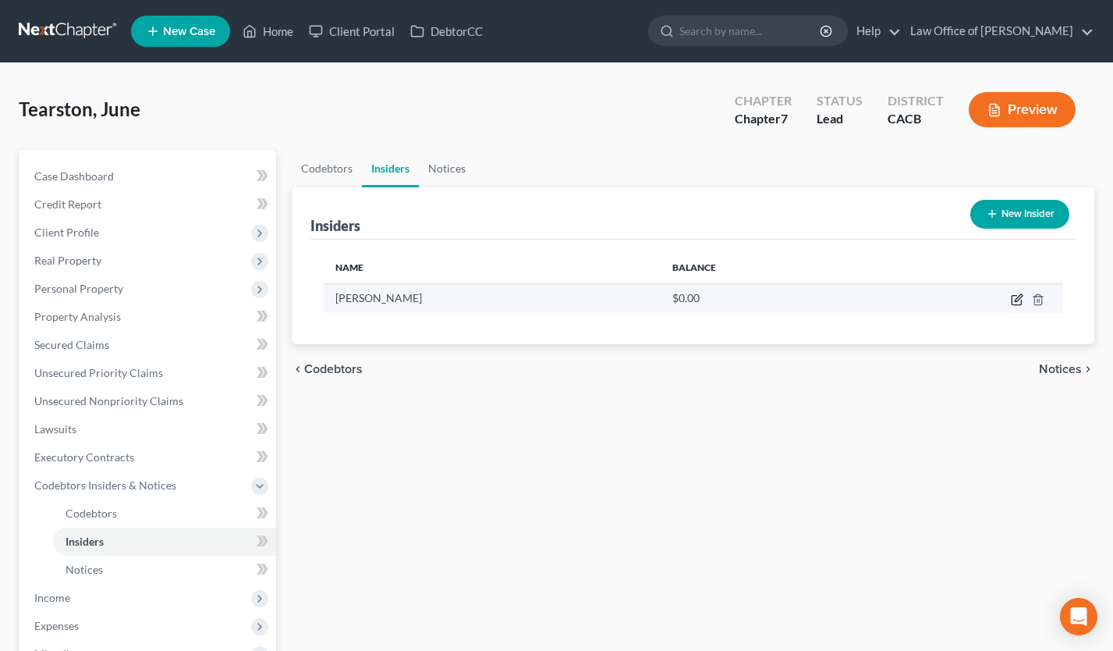
click at [1022, 302] on icon "button" at bounding box center [1017, 299] width 12 height 12
select select "4"
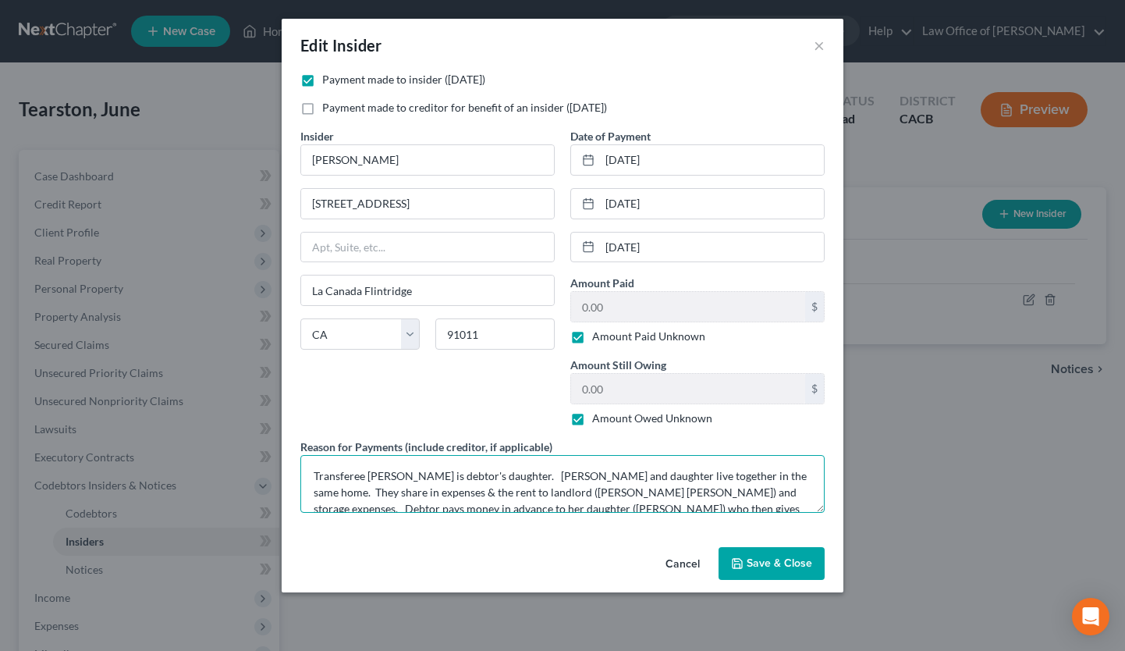
click at [513, 492] on textarea "Transferee Ashley is debtor's daughter. Debtor and daughter live together in th…" at bounding box center [562, 484] width 524 height 58
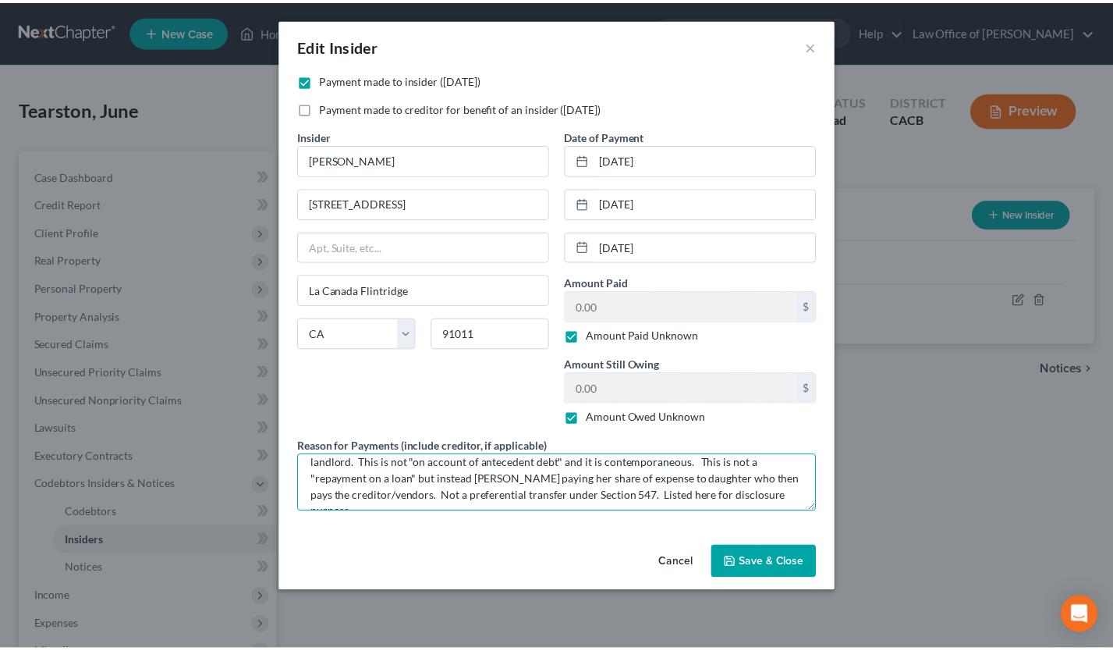
scroll to position [62, 0]
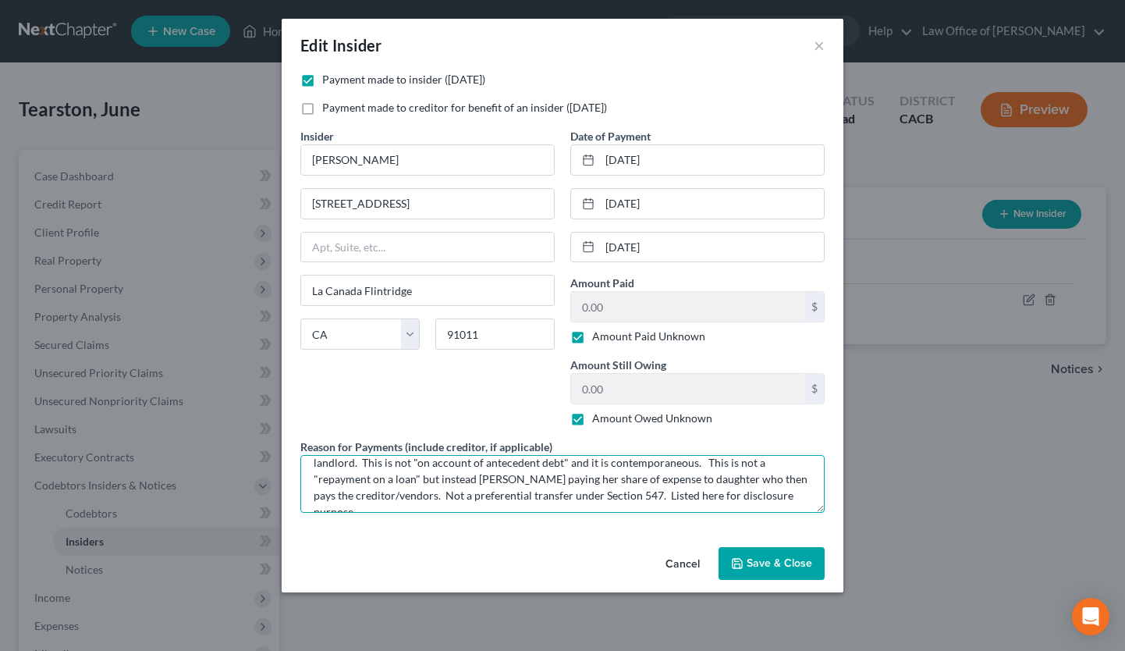
type textarea "Transferee Ashley is debtor's daughter. Debtor and daughter live together in th…"
click at [772, 568] on span "Save & Close" at bounding box center [780, 562] width 66 height 13
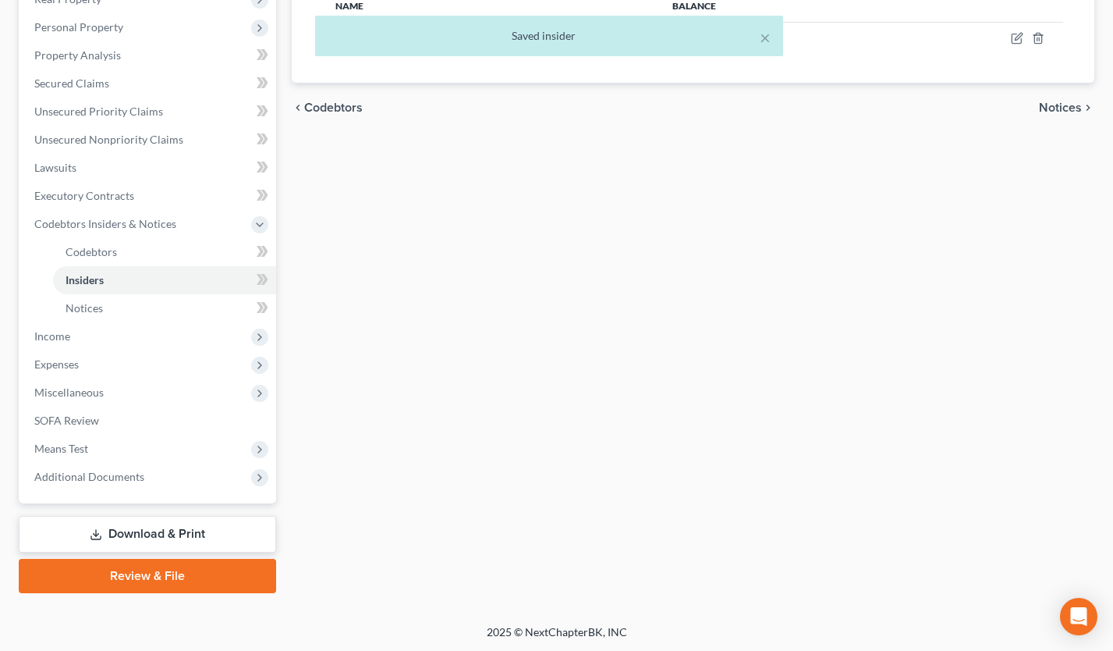
click at [186, 541] on link "Download & Print" at bounding box center [147, 534] width 257 height 37
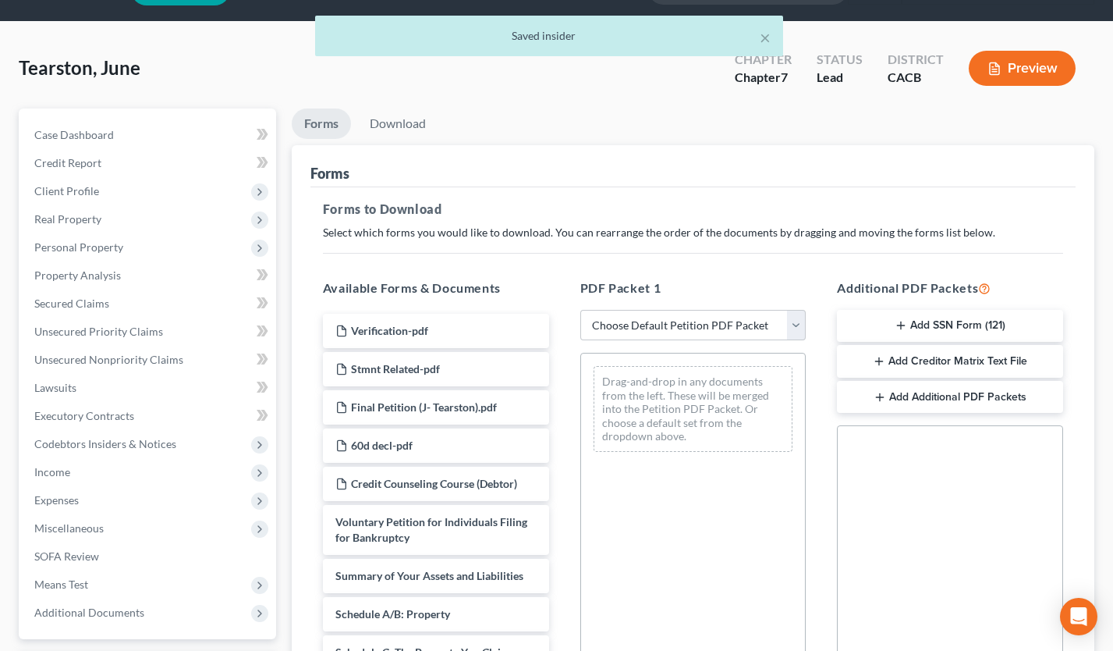
scroll to position [44, 0]
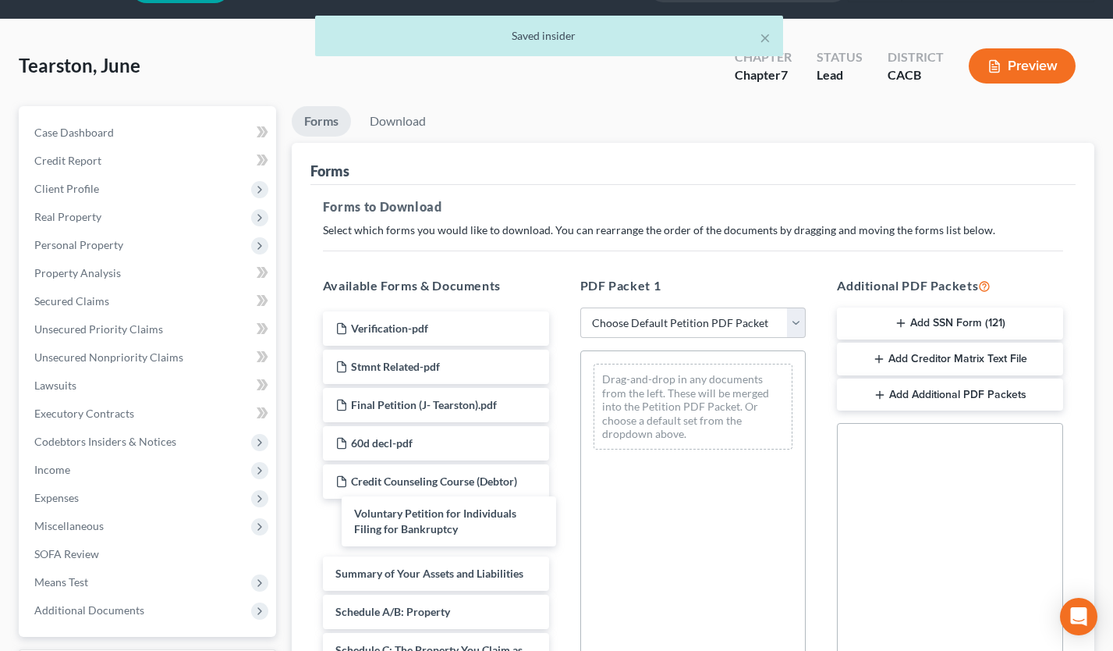
drag, startPoint x: 452, startPoint y: 526, endPoint x: 655, endPoint y: 474, distance: 210.0
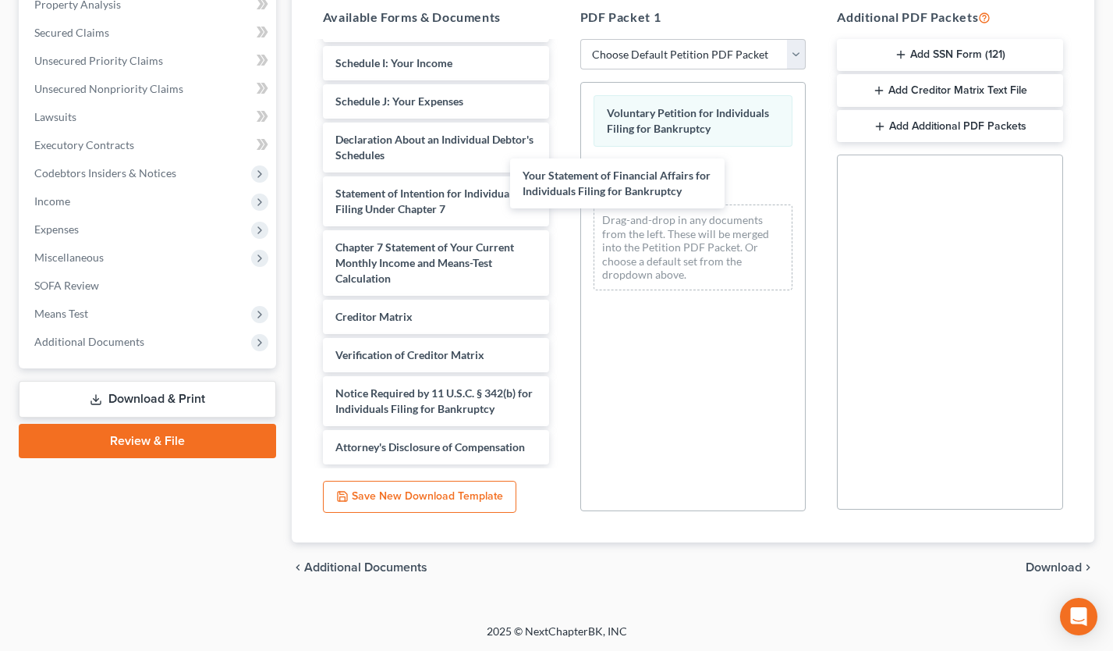
scroll to position [534, 0]
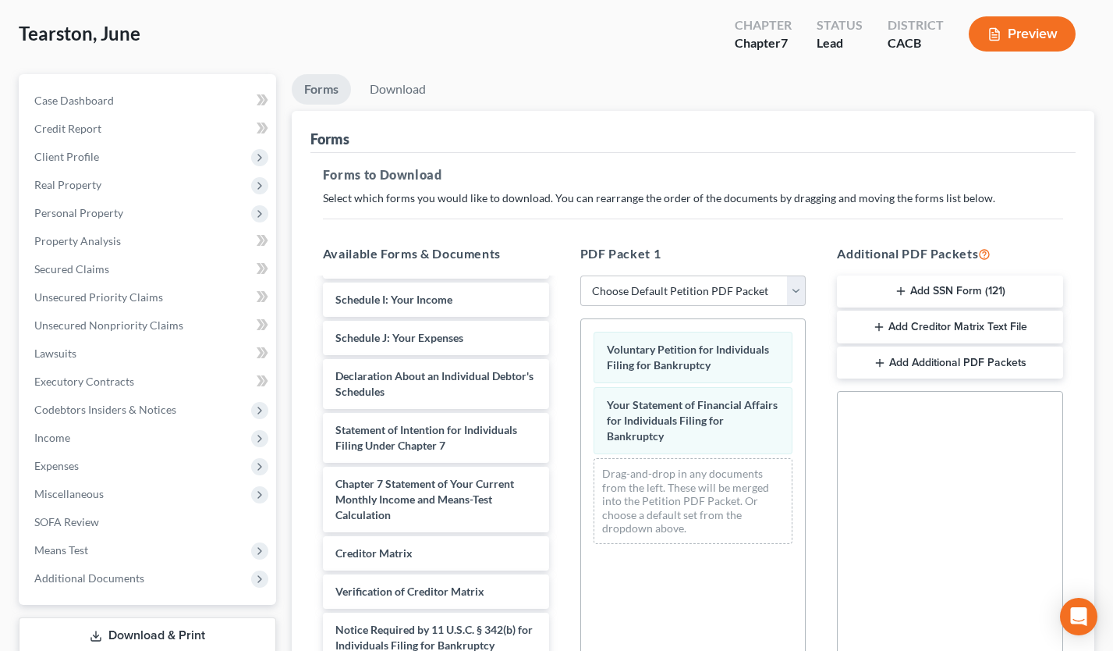
scroll to position [0, 0]
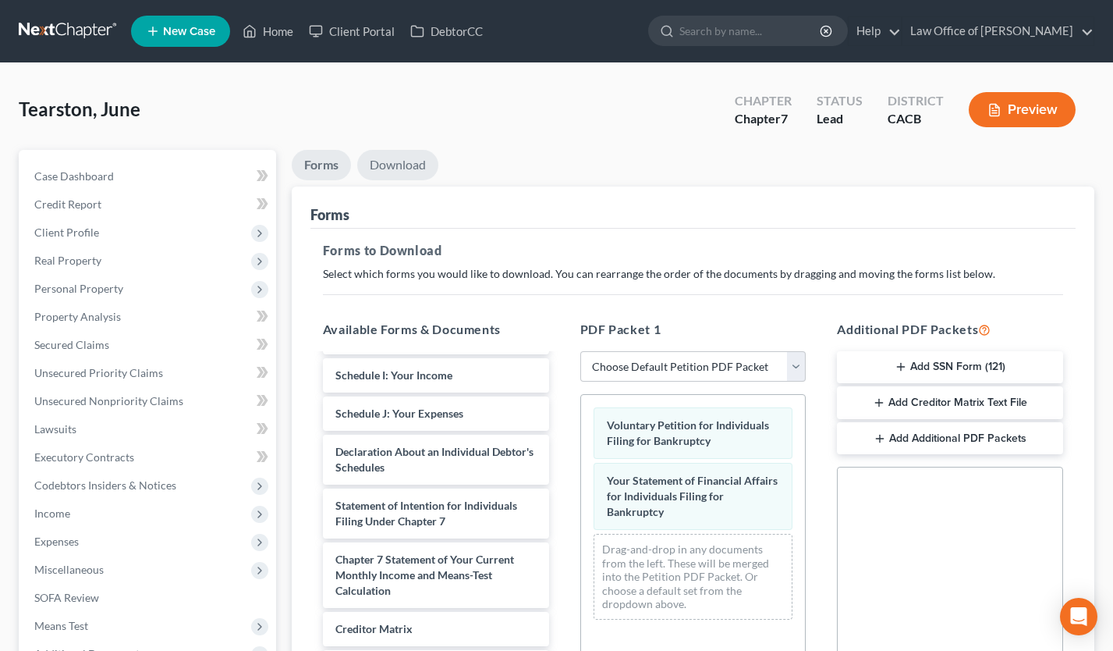
click at [415, 168] on link "Download" at bounding box center [397, 165] width 81 height 30
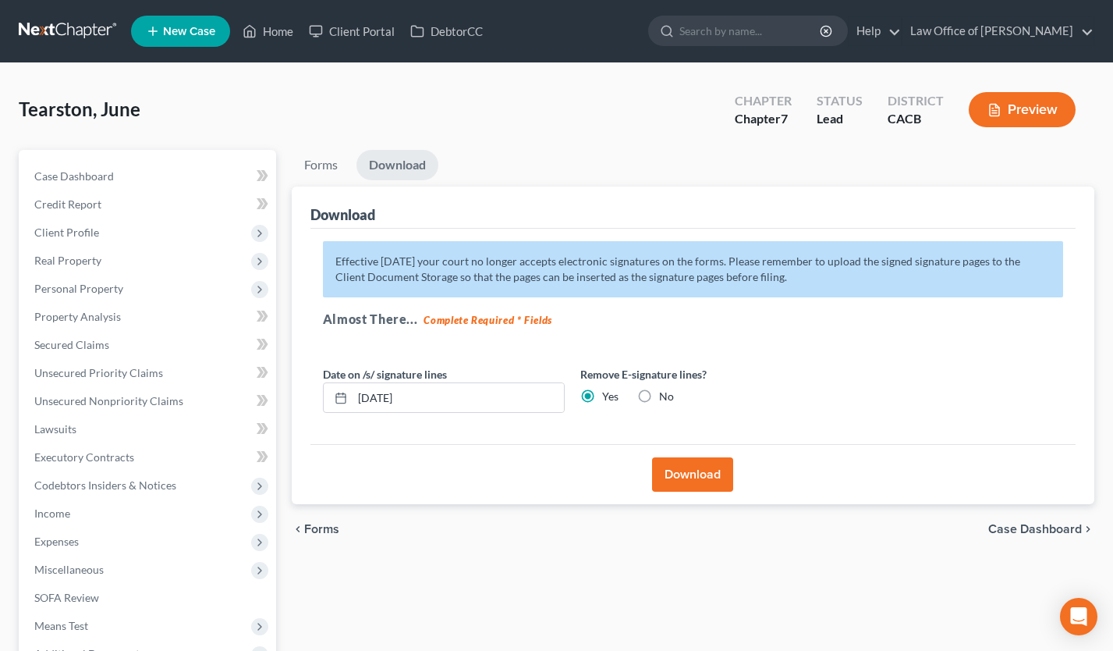
click at [701, 477] on button "Download" at bounding box center [692, 474] width 81 height 34
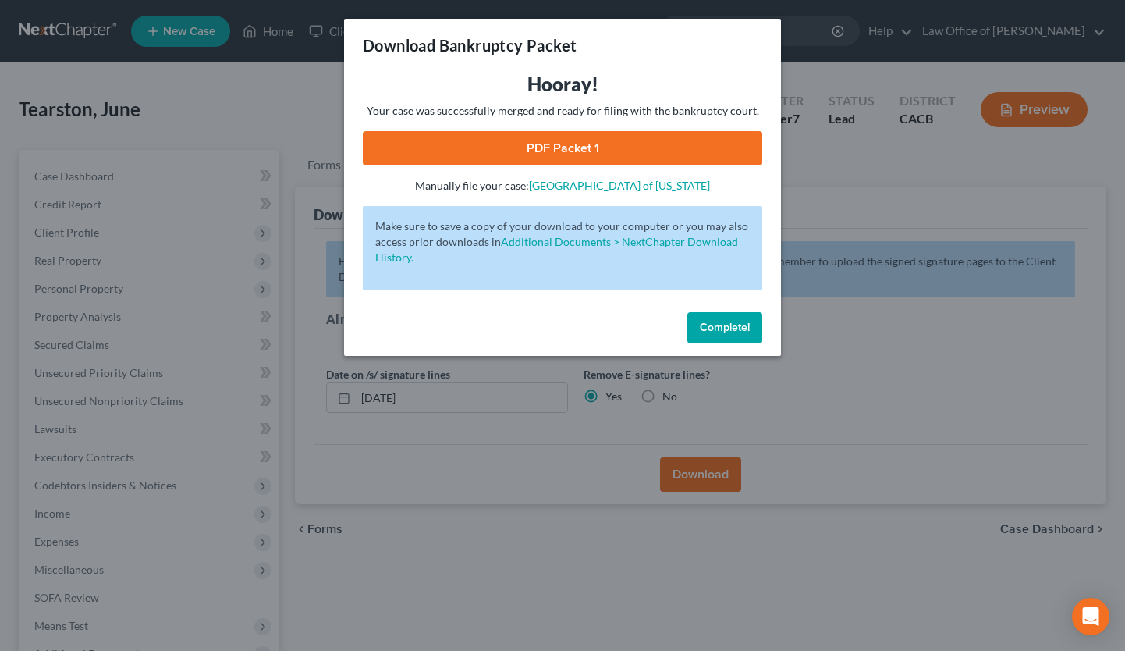
click at [563, 151] on link "PDF Packet 1" at bounding box center [562, 148] width 399 height 34
drag, startPoint x: 745, startPoint y: 328, endPoint x: 698, endPoint y: 324, distance: 47.0
click at [745, 328] on span "Complete!" at bounding box center [725, 327] width 50 height 13
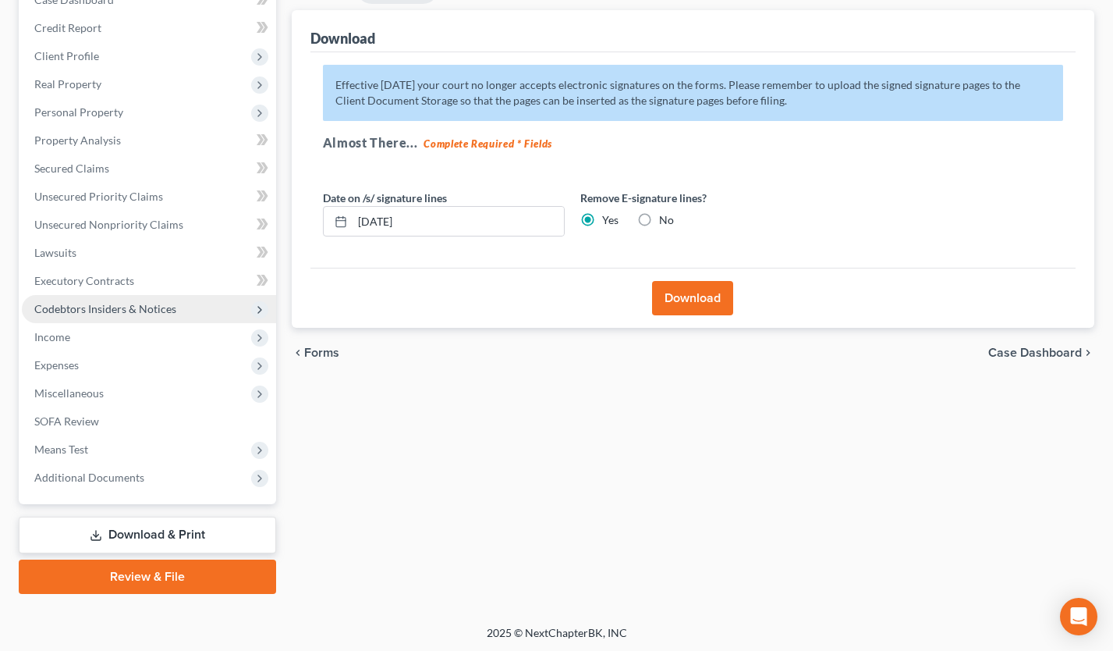
scroll to position [177, 0]
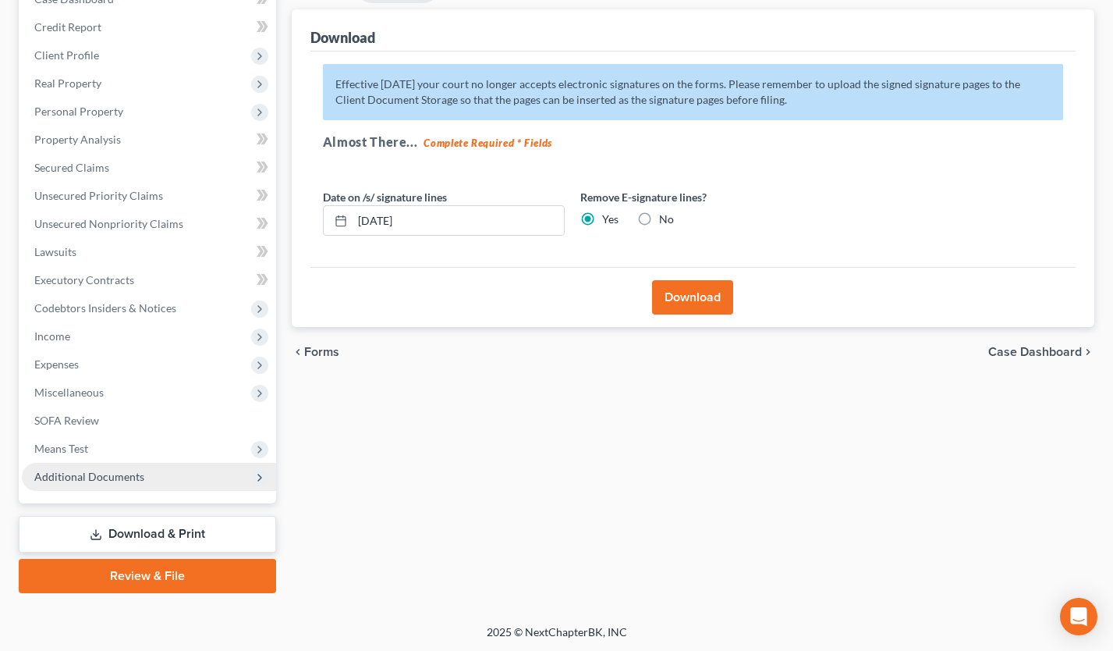
click at [134, 470] on span "Additional Documents" at bounding box center [89, 476] width 110 height 13
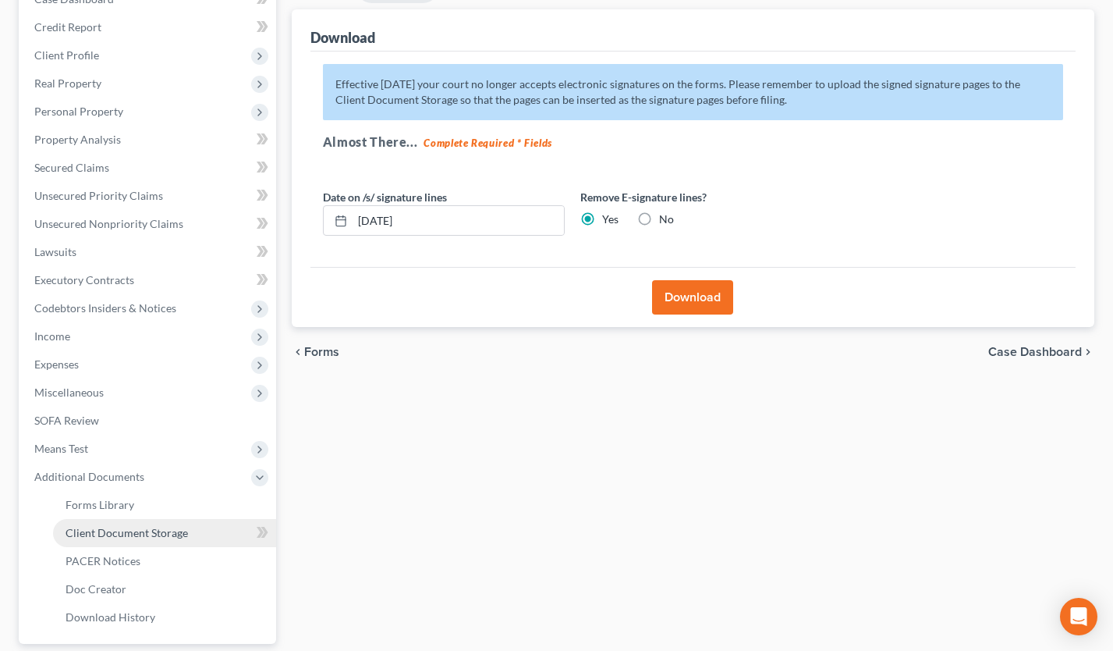
click at [184, 530] on span "Client Document Storage" at bounding box center [127, 532] width 122 height 13
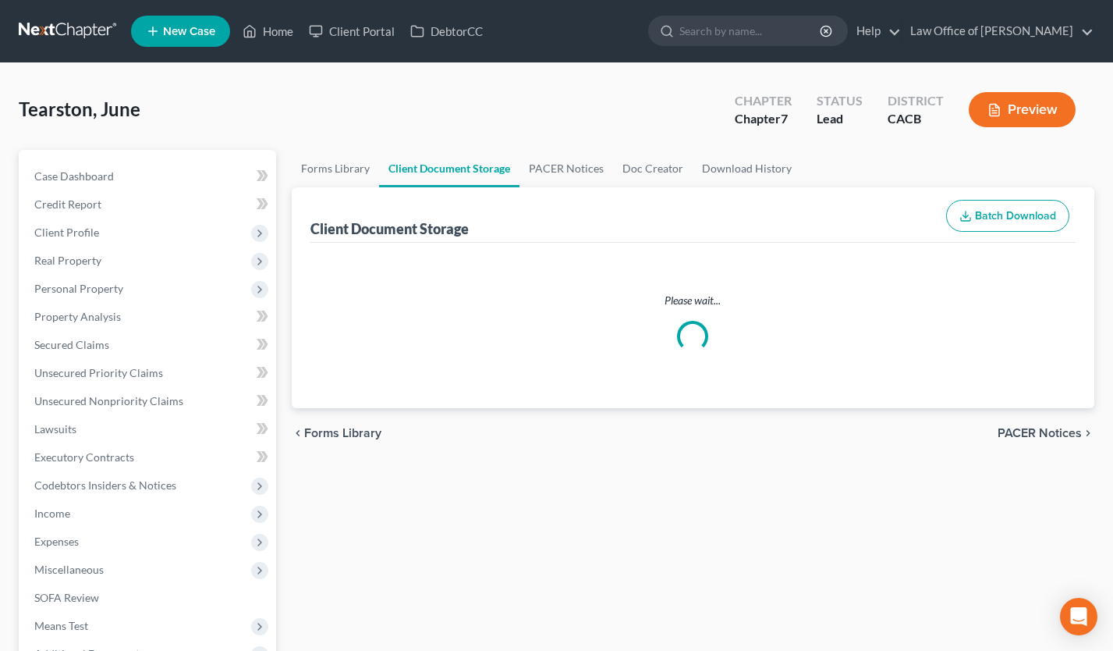
select select "10"
select select "30"
select select "65"
select select "72"
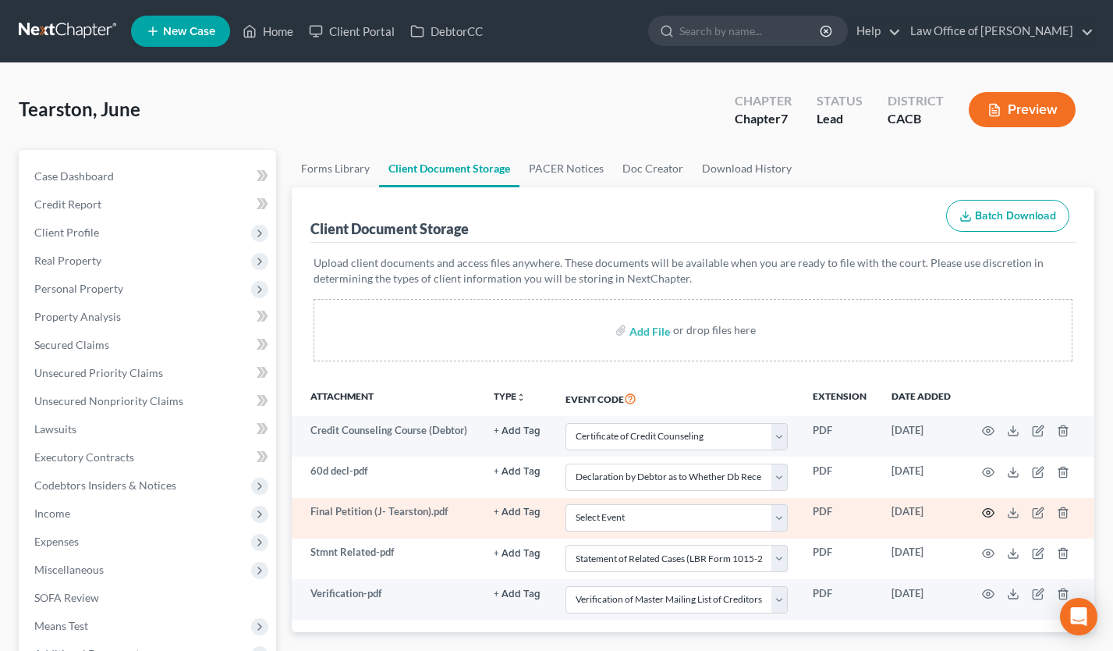
click at [989, 513] on icon "button" at bounding box center [988, 512] width 12 height 12
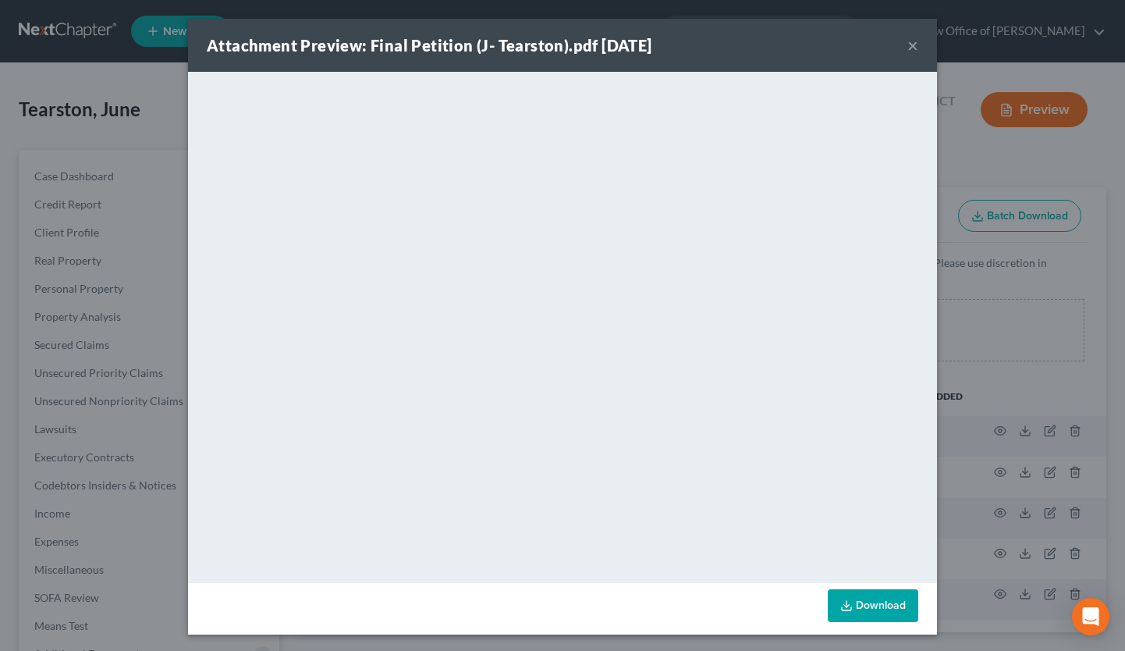
click at [907, 42] on button "×" at bounding box center [912, 45] width 11 height 19
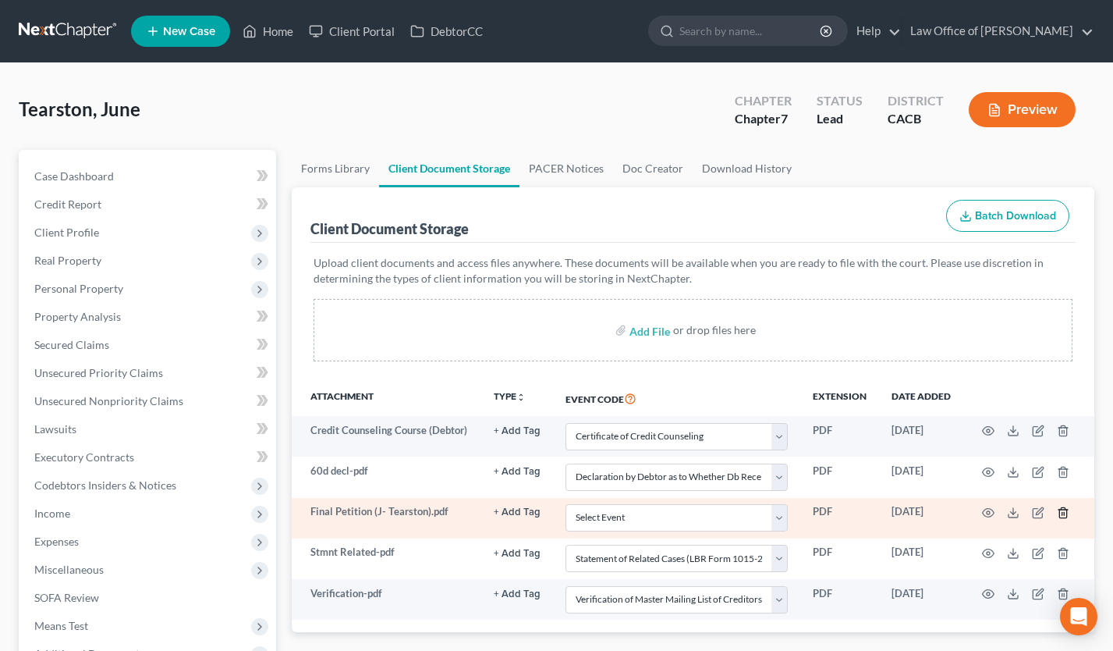
click at [1067, 511] on icon "button" at bounding box center [1063, 512] width 7 height 10
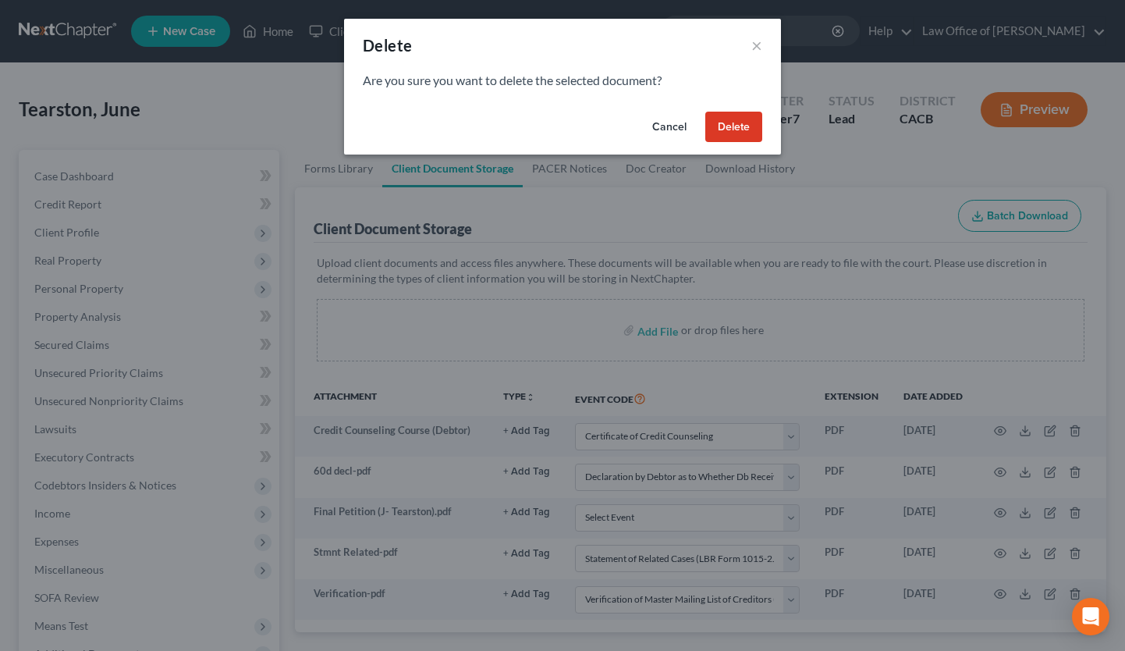
click at [740, 132] on button "Delete" at bounding box center [733, 127] width 57 height 31
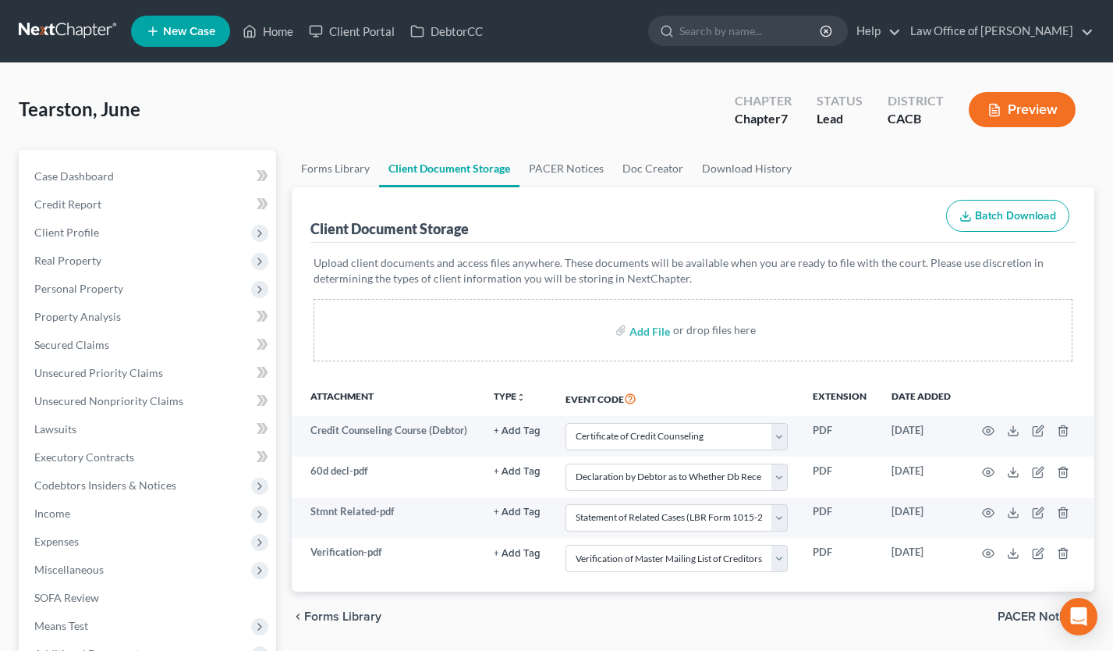
select select "10"
select select "30"
select select "65"
select select "72"
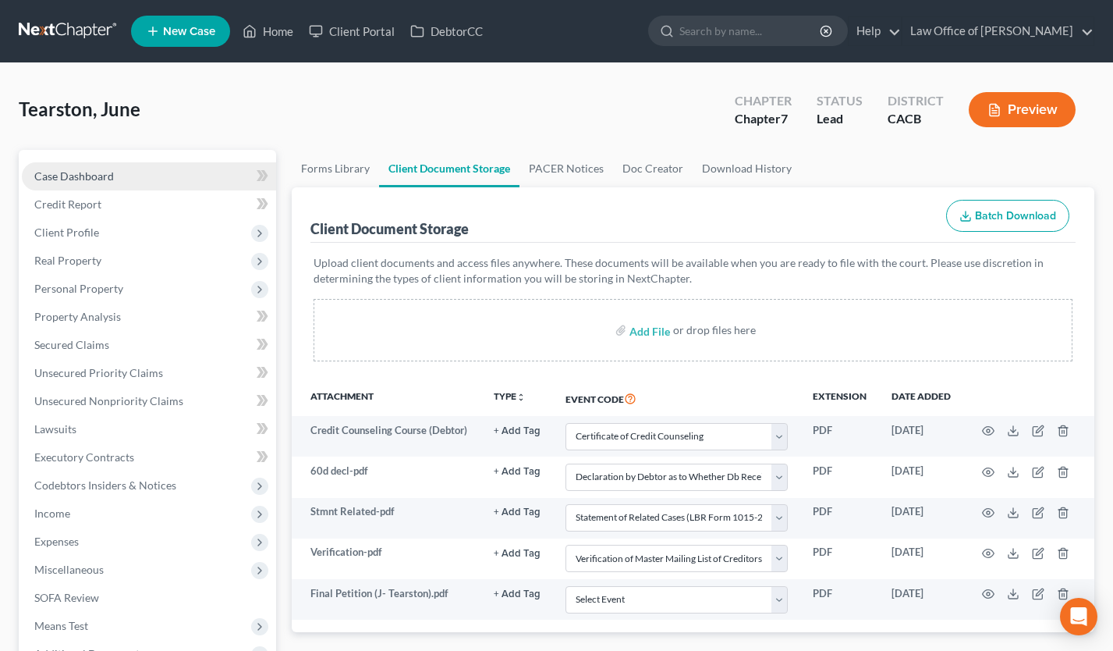
click at [166, 172] on link "Case Dashboard" at bounding box center [149, 176] width 254 height 28
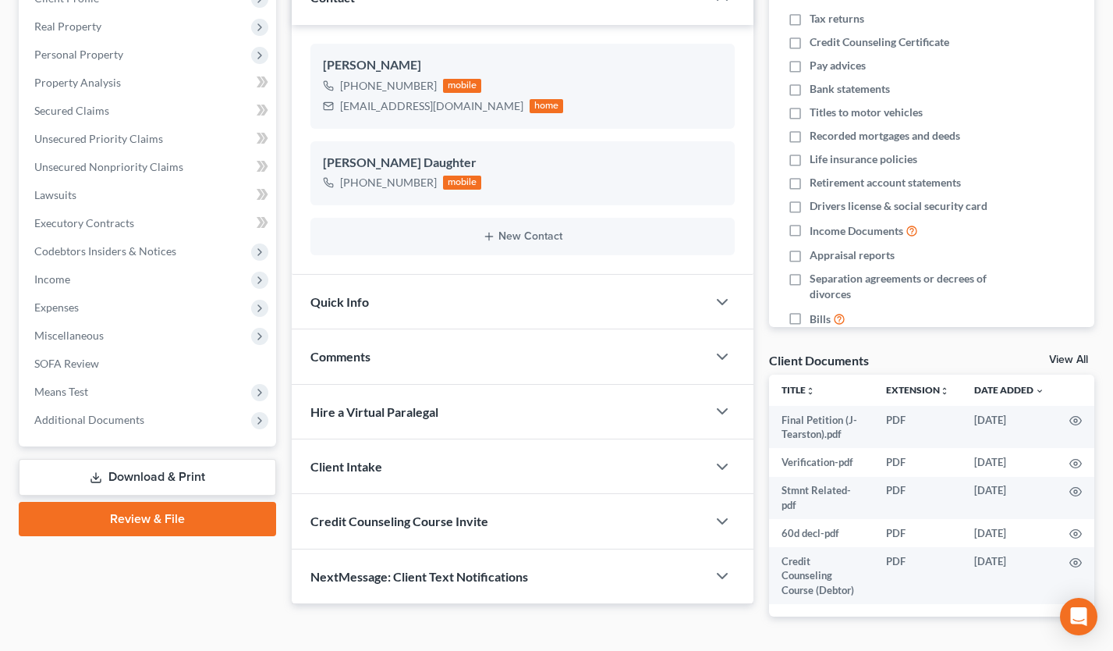
scroll to position [283, 0]
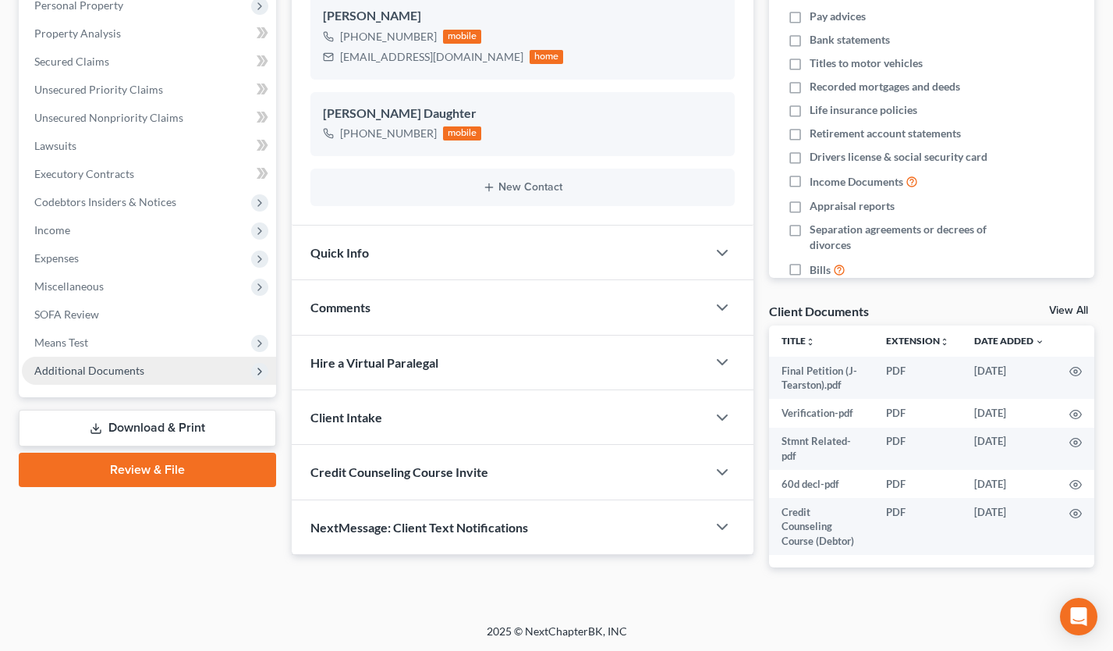
click at [122, 358] on span "Additional Documents" at bounding box center [149, 371] width 254 height 28
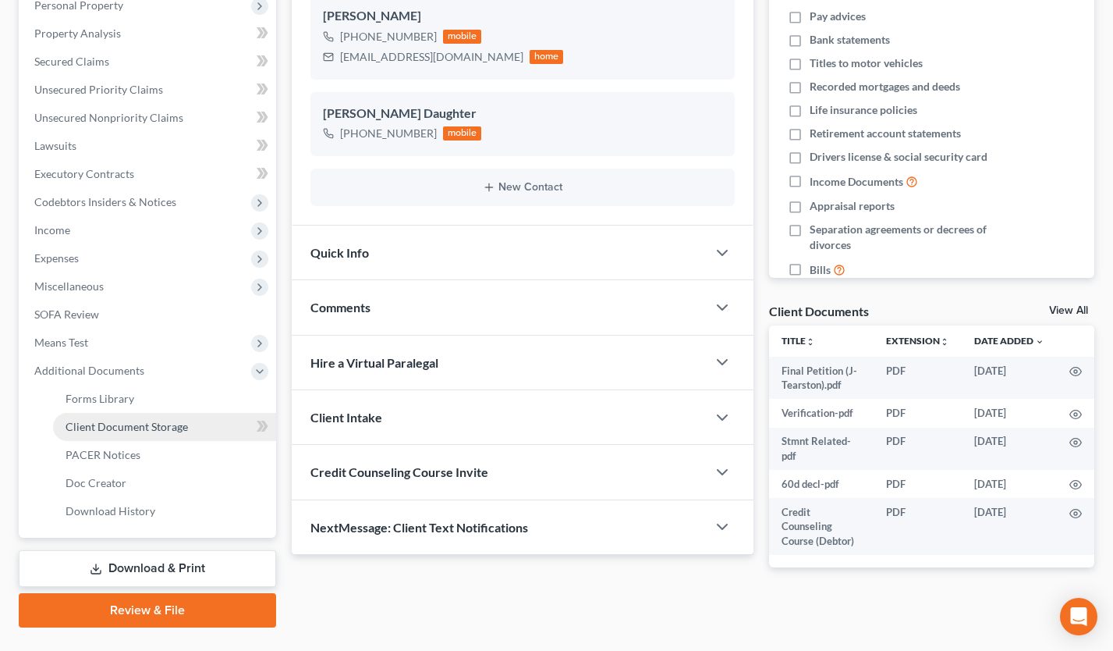
click at [143, 414] on link "Client Document Storage" at bounding box center [164, 427] width 223 height 28
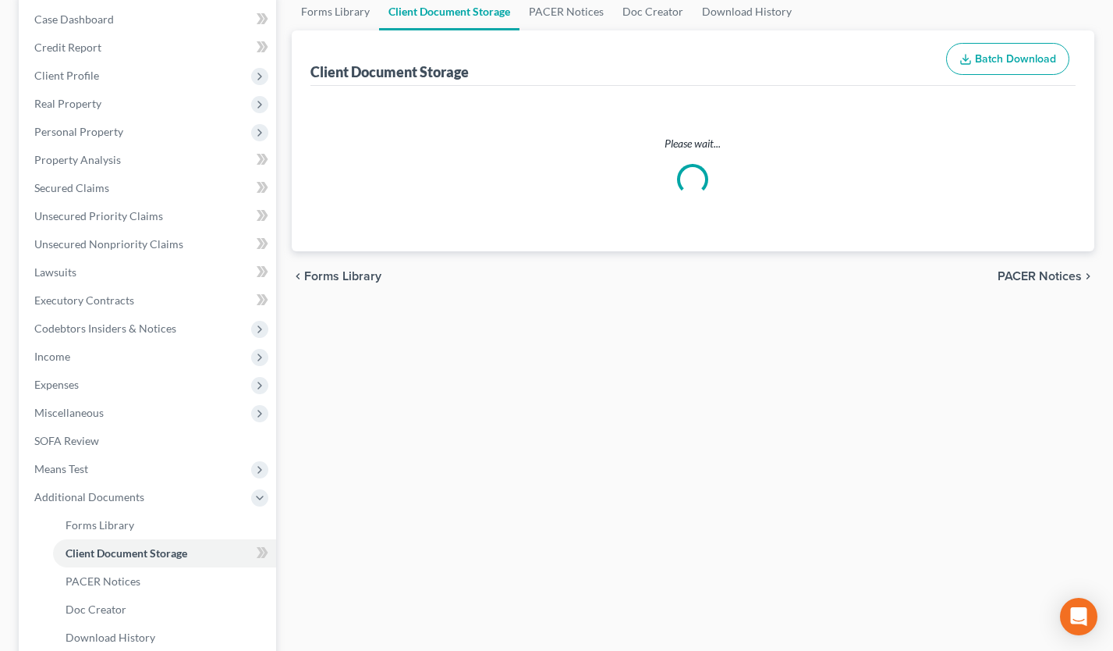
select select "10"
select select "30"
select select "65"
select select "72"
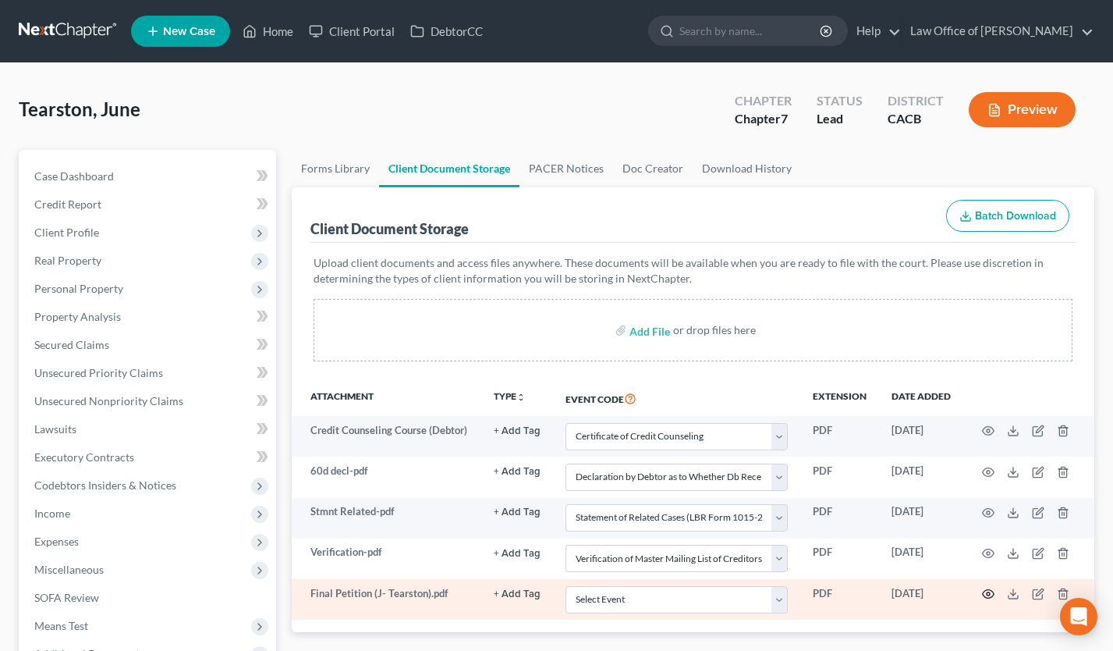
click at [983, 592] on icon "button" at bounding box center [989, 594] width 12 height 9
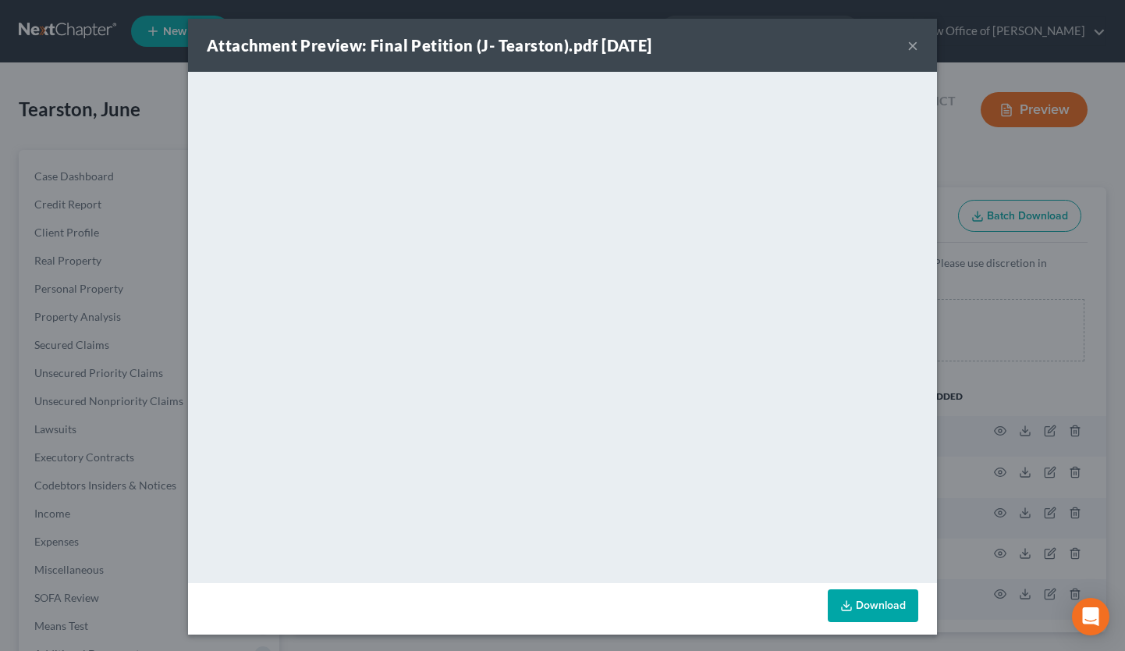
click at [907, 45] on button "×" at bounding box center [912, 45] width 11 height 19
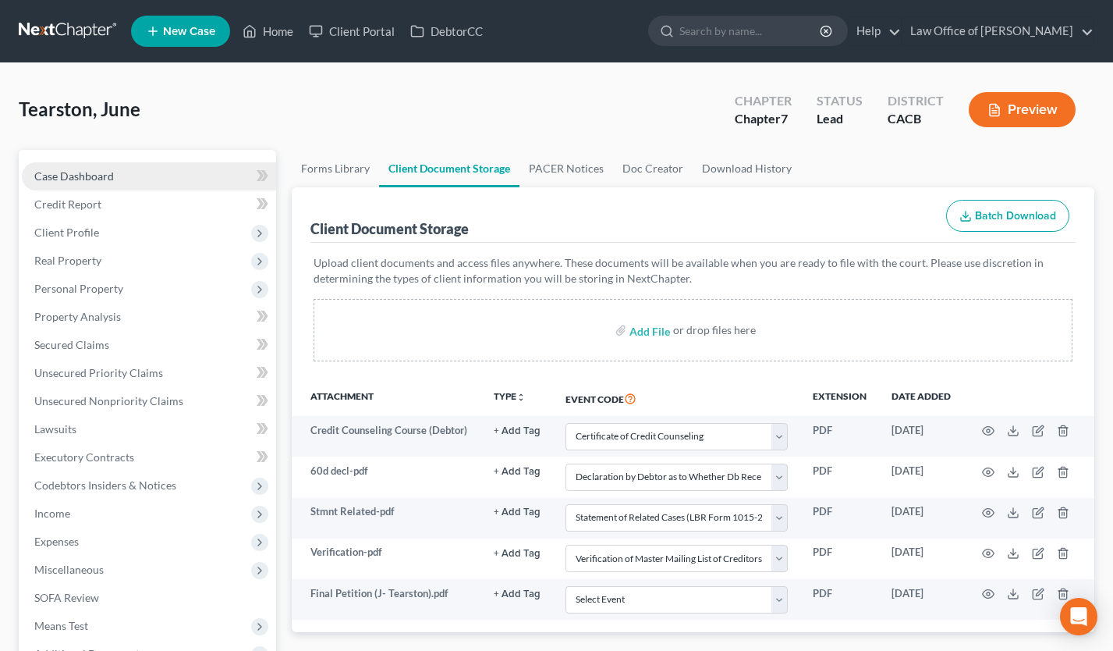
click at [137, 164] on link "Case Dashboard" at bounding box center [149, 176] width 254 height 28
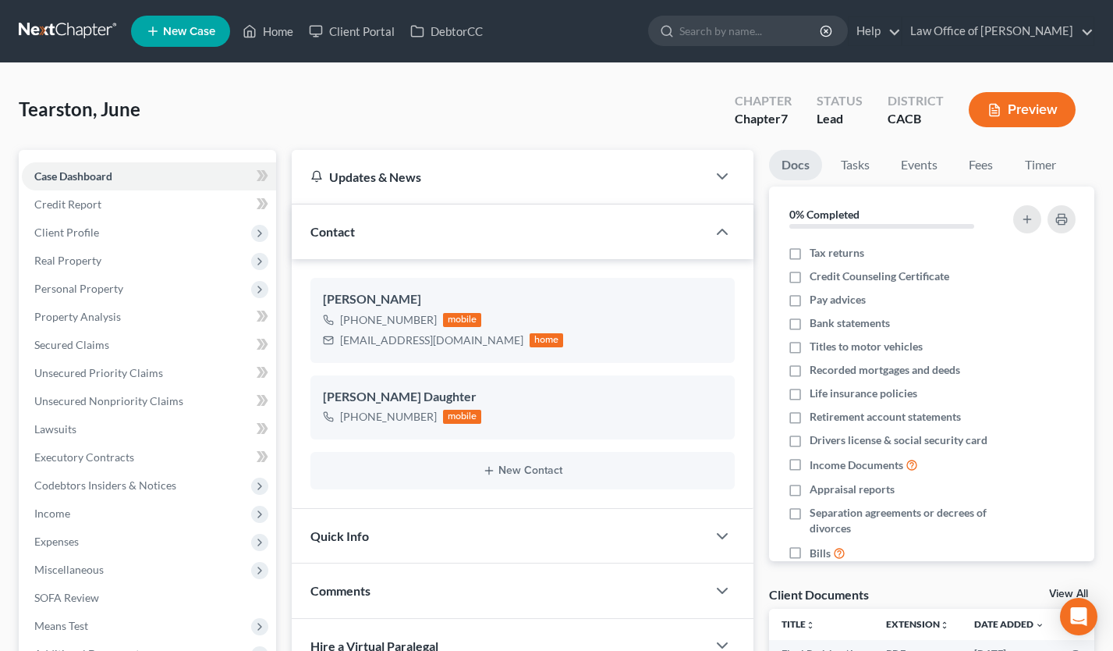
click at [87, 26] on link at bounding box center [69, 31] width 100 height 28
